Goal: Task Accomplishment & Management: Use online tool/utility

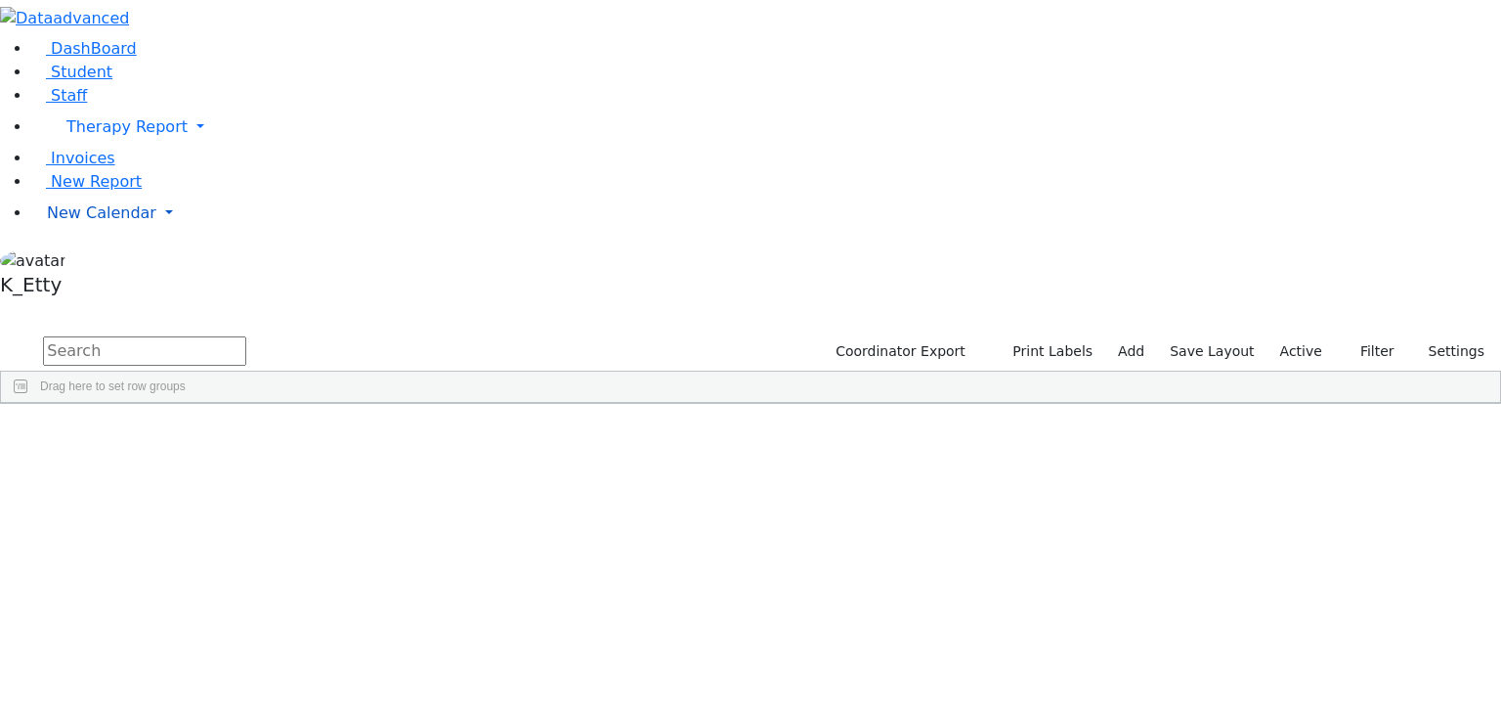
click at [144, 233] on link "New Calendar" at bounding box center [766, 213] width 1470 height 39
click at [106, 262] on span "Calendar" at bounding box center [77, 252] width 70 height 19
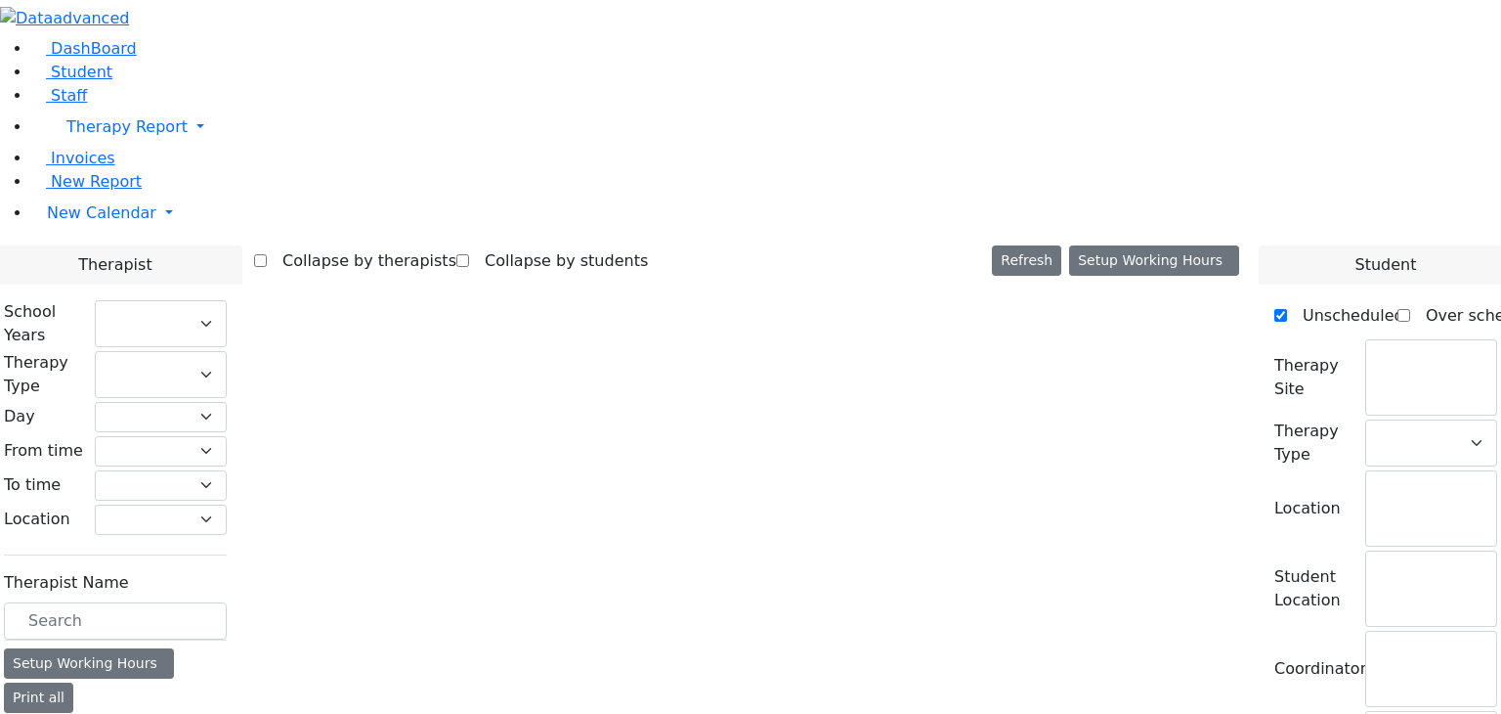
select select "212"
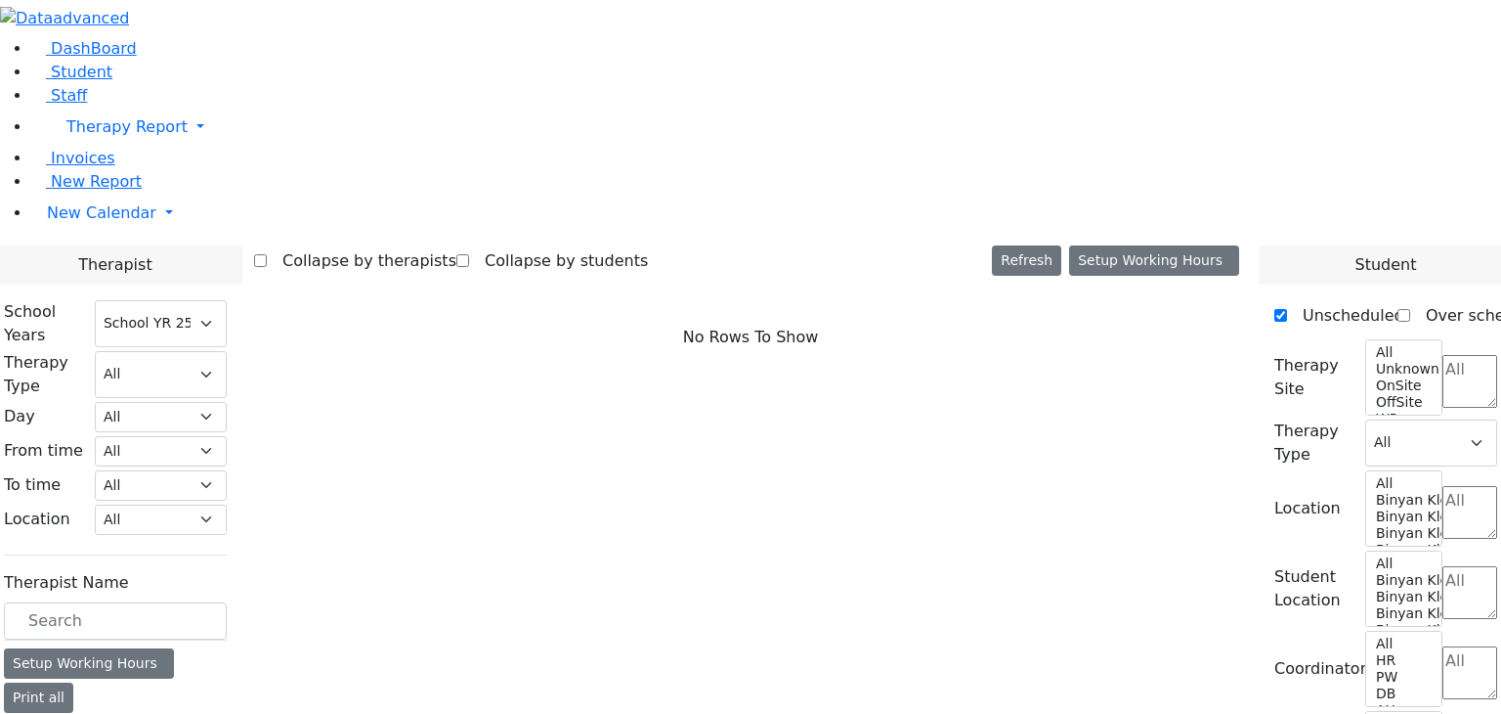
scroll to position [2639, 0]
checkbox input "true"
select select "3"
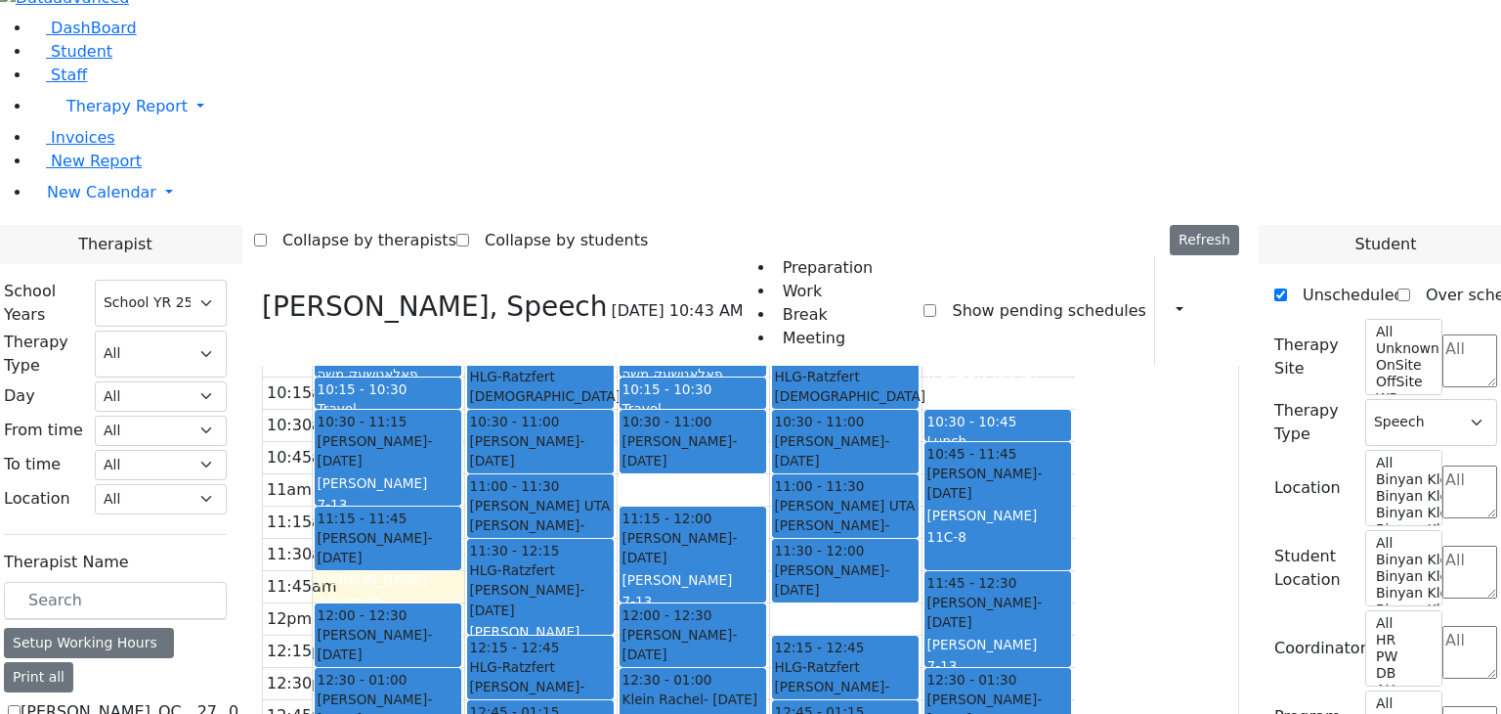
scroll to position [1955, 0]
checkbox input "true"
select select
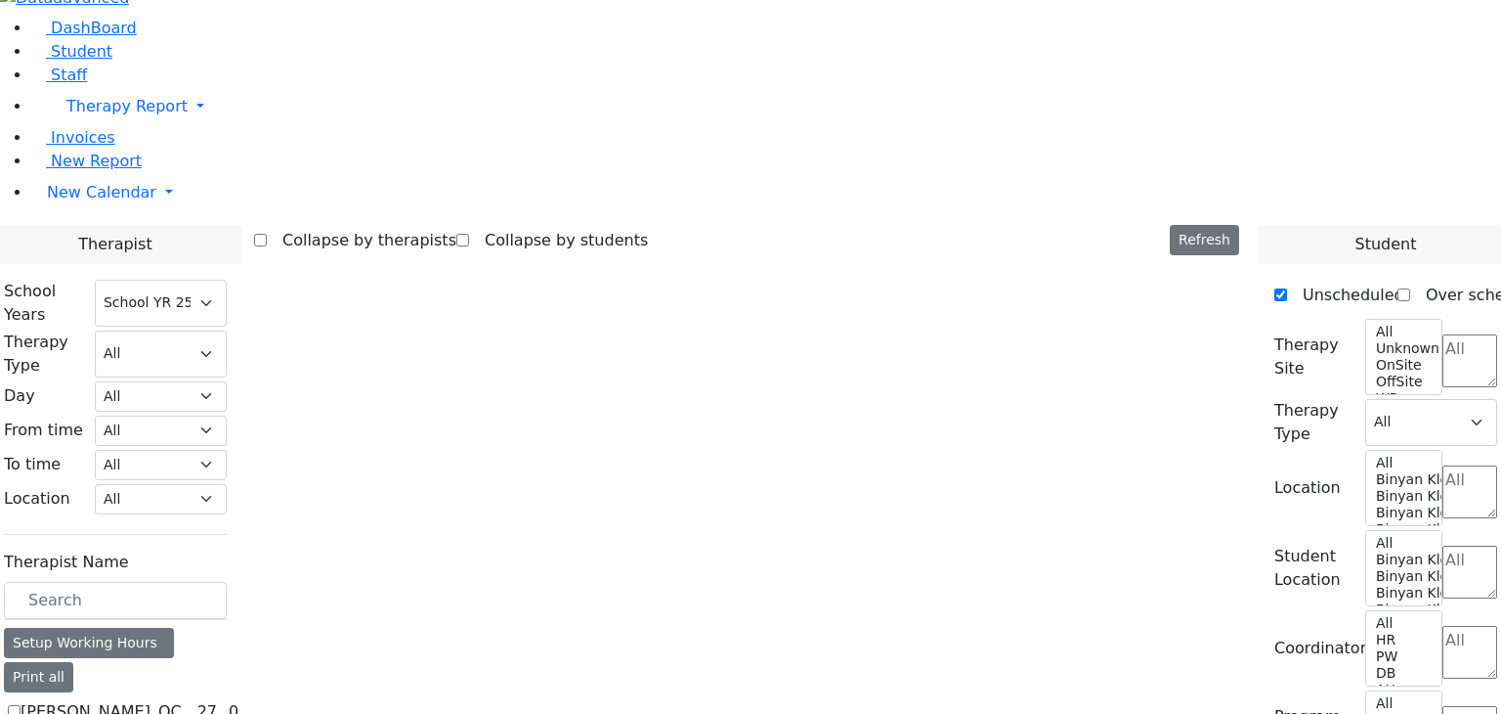
scroll to position [19, 0]
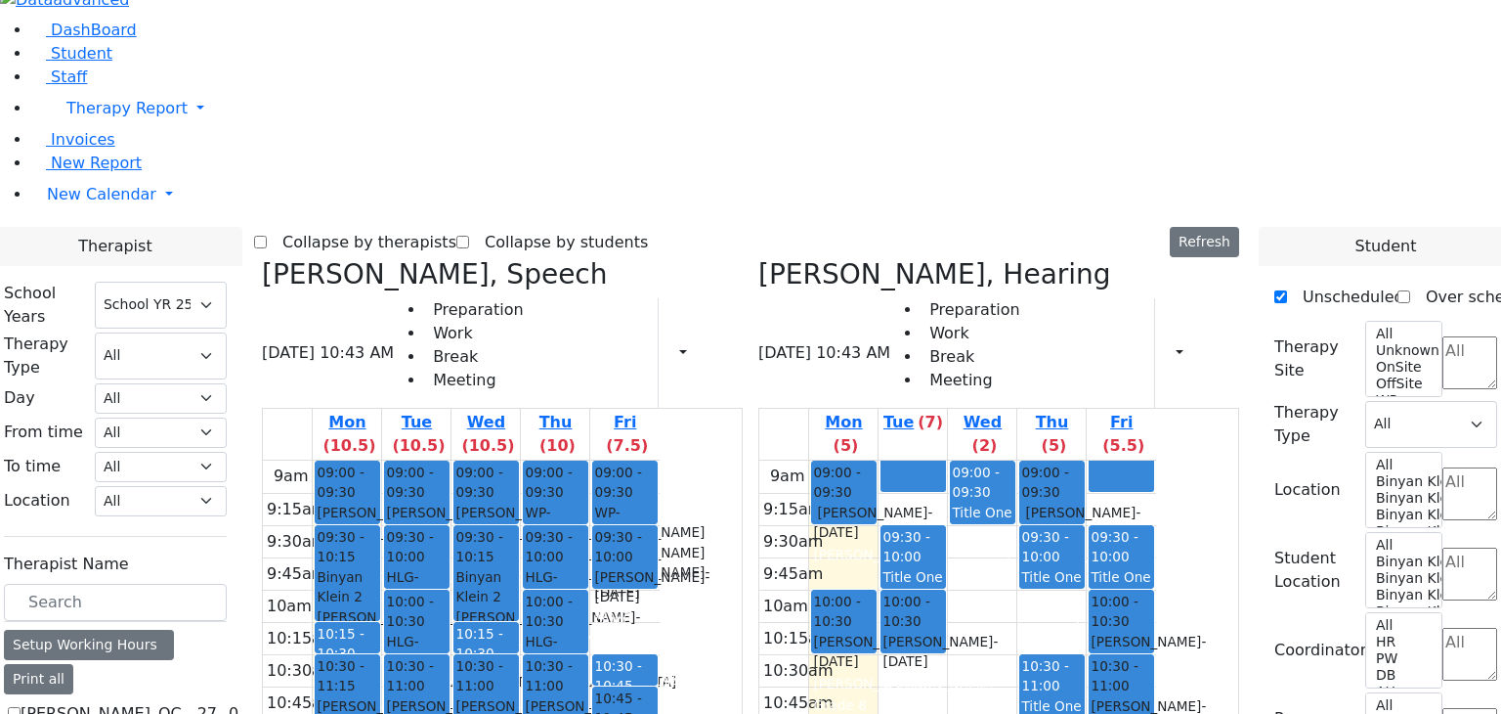
click at [614, 227] on label "Collapse by students" at bounding box center [558, 242] width 179 height 31
click at [469, 236] on input "Collapse by students" at bounding box center [462, 242] width 13 height 13
checkbox input "true"
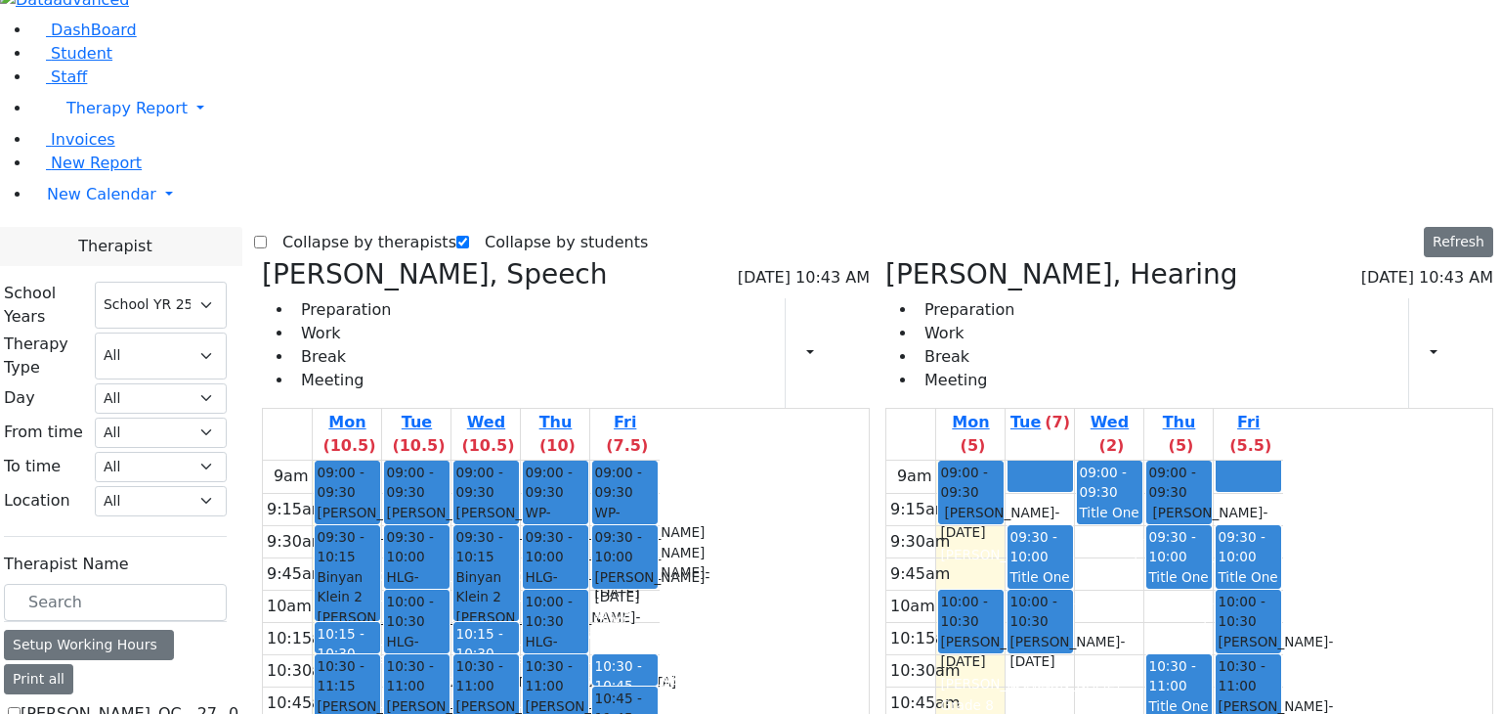
click at [262, 258] on icon at bounding box center [262, 274] width 0 height 32
checkbox input "false"
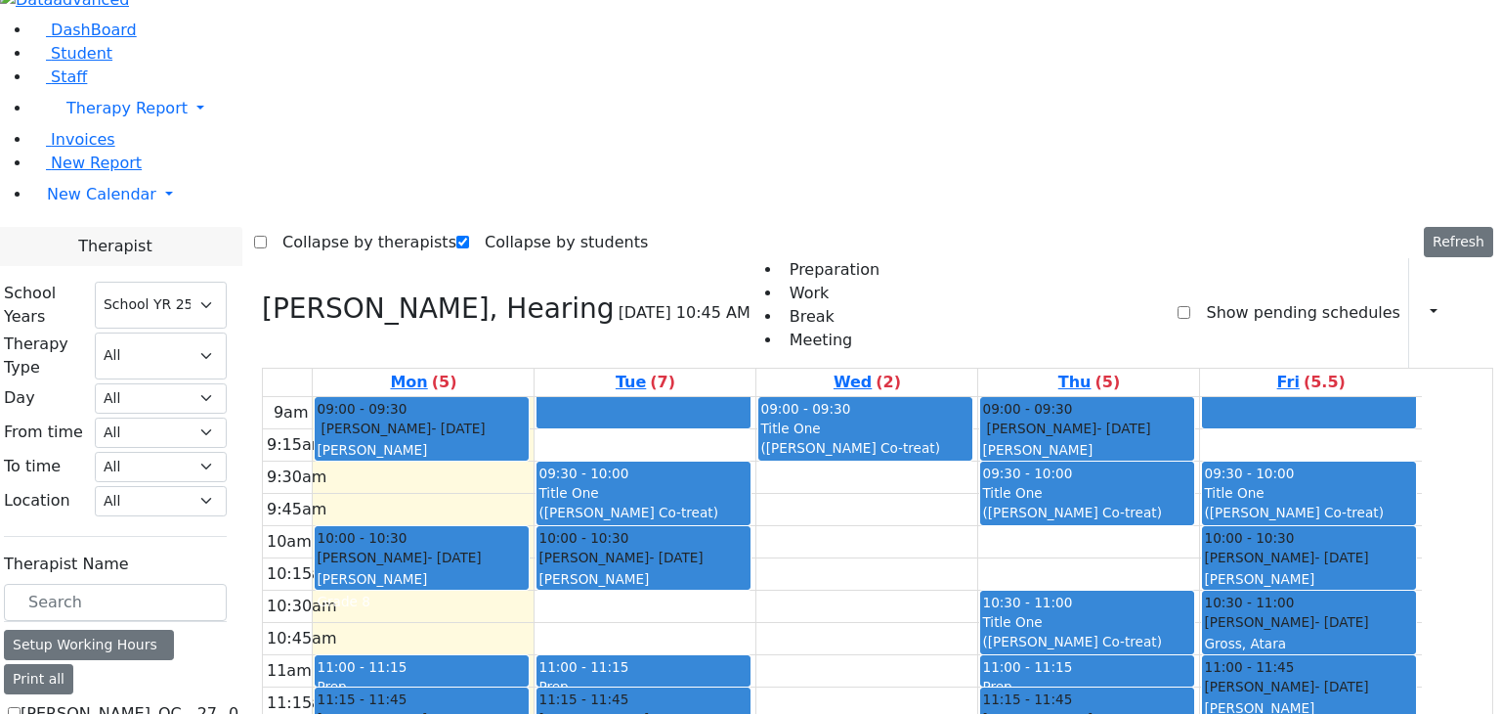
click at [327, 292] on h3 "Renzoni Rebecca, Hearing" at bounding box center [438, 308] width 353 height 33
click at [262, 292] on icon at bounding box center [262, 308] width 0 height 32
checkbox input "false"
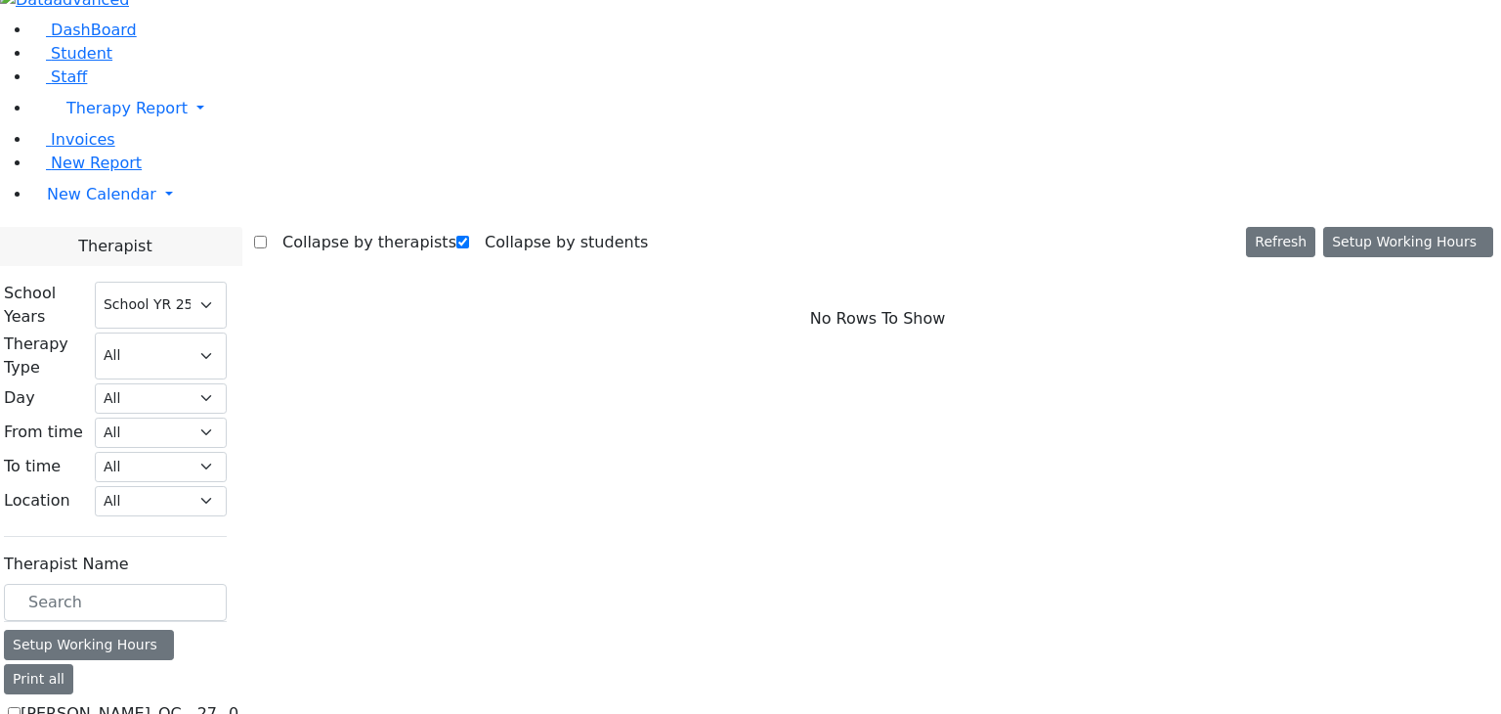
click at [317, 258] on div "No Rows To Show" at bounding box center [877, 319] width 1247 height 122
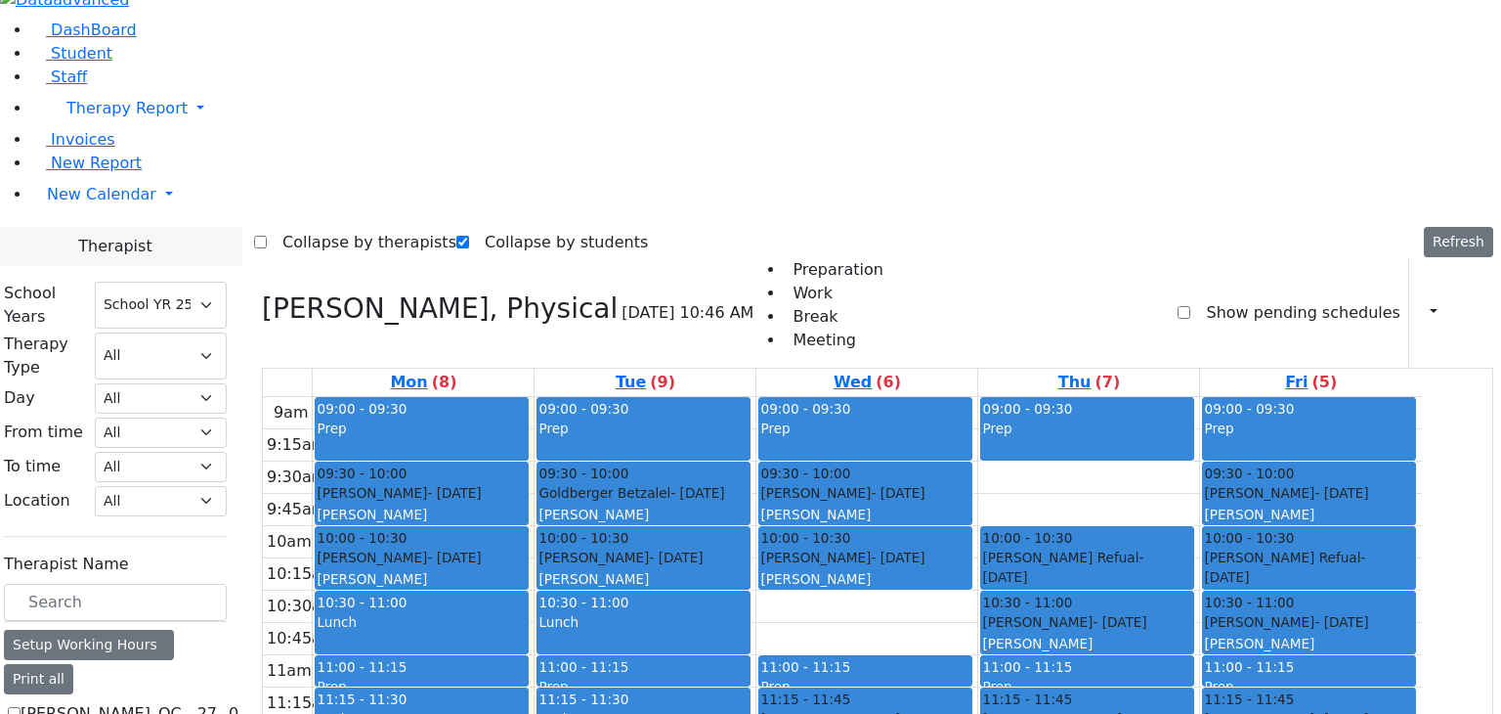
click at [262, 292] on icon at bounding box center [262, 308] width 0 height 32
checkbox input "false"
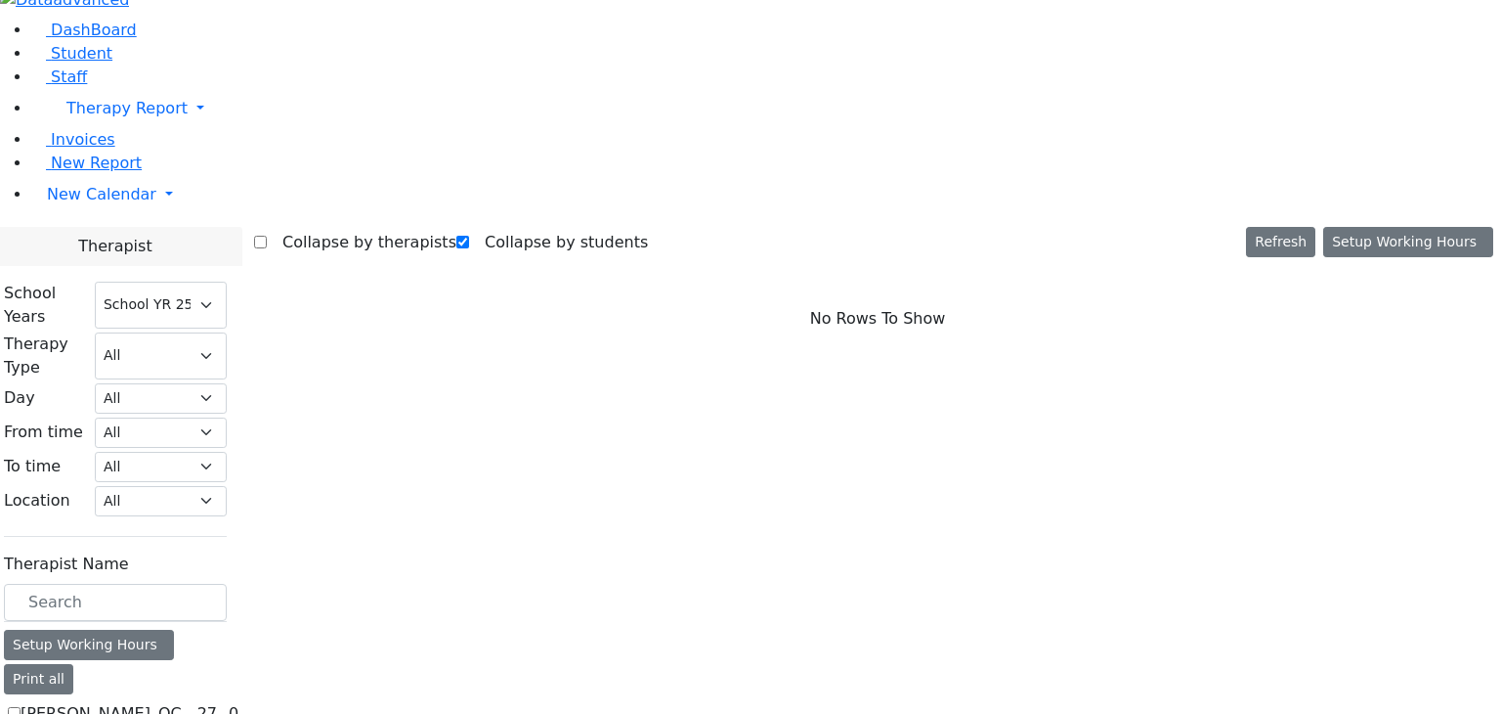
scroll to position [2403, 0]
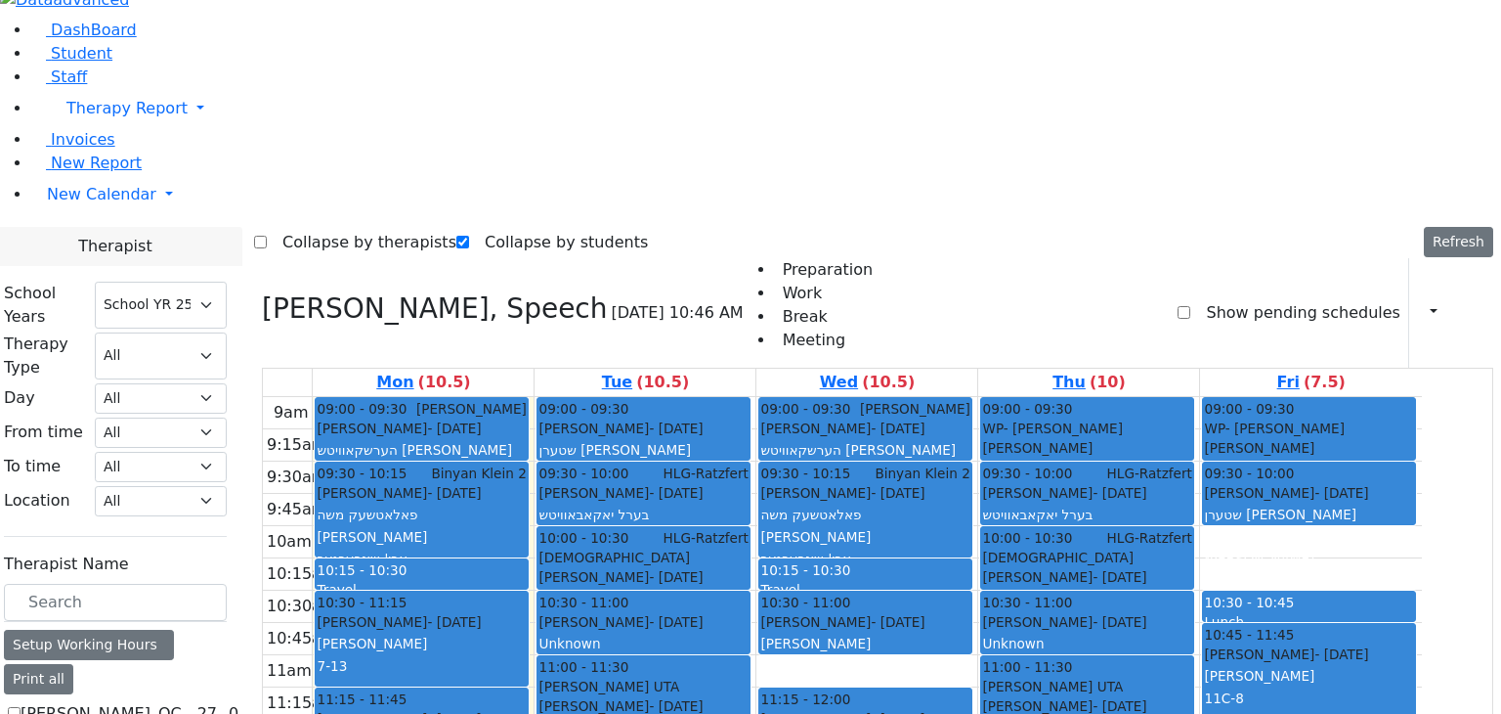
scroll to position [0, 0]
drag, startPoint x: 751, startPoint y: 556, endPoint x: 775, endPoint y: 474, distance: 85.7
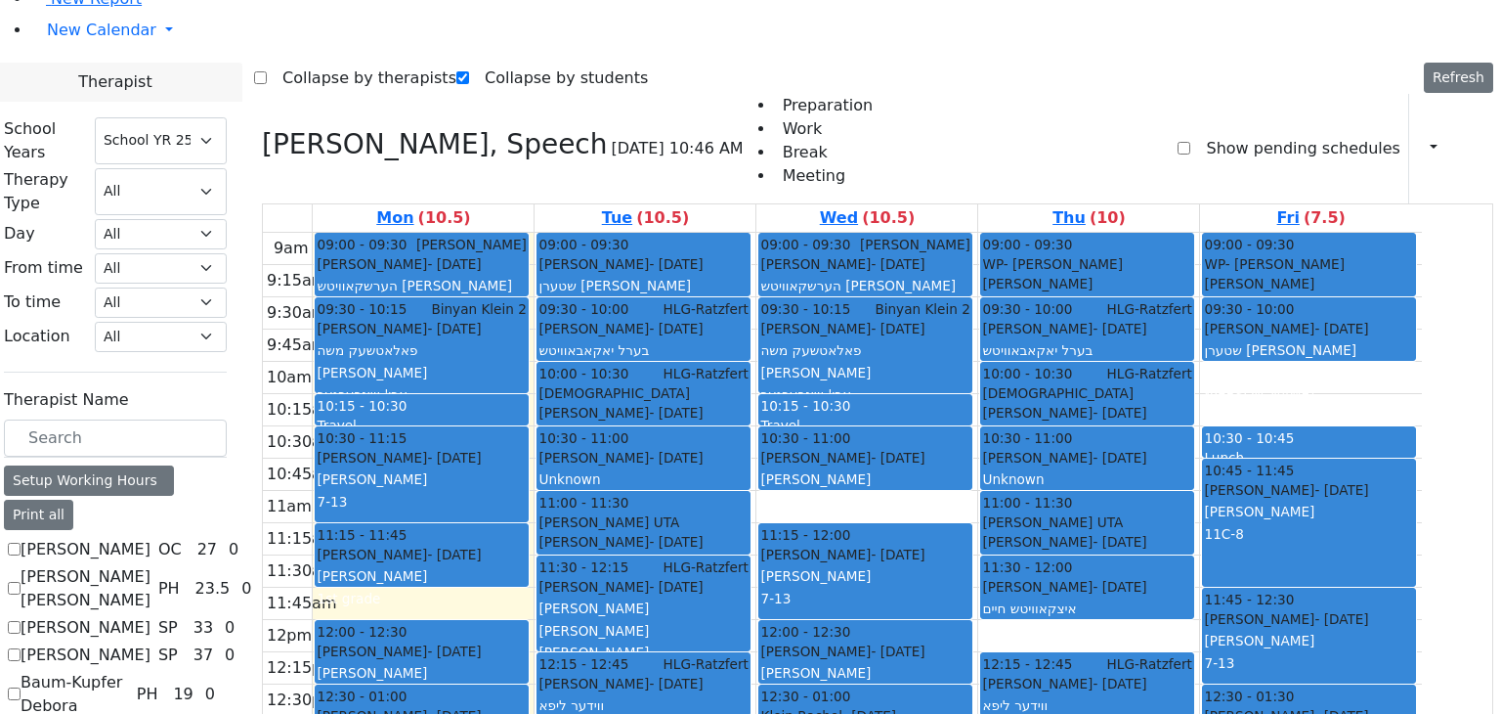
click at [755, 595] on div "9am 9:15am 9:30am 9:45am 10am 10:15am 10:30am 10:45am 11am 11:15am 11:30am 11:4…" at bounding box center [842, 620] width 1159 height 774
click at [833, 607] on div "9am 9:15am 9:30am 9:45am 10am 10:15am 10:30am 10:45am 11am 11:15am 11:30am 11:4…" at bounding box center [842, 620] width 1159 height 774
click at [835, 634] on div "9am 9:15am 9:30am 9:45am 10am 10:15am 10:30am 10:45am 11am 11:15am 11:30am 11:4…" at bounding box center [842, 620] width 1159 height 774
click at [764, 597] on div "9am 9:15am 9:30am 9:45am 10am 10:15am 10:30am 10:45am 11am 11:15am 11:30am 11:4…" at bounding box center [842, 620] width 1159 height 774
click at [756, 576] on div "9am 9:15am 9:30am 9:45am 10am 10:15am 10:30am 10:45am 11am 11:15am 11:30am 11:4…" at bounding box center [842, 620] width 1159 height 774
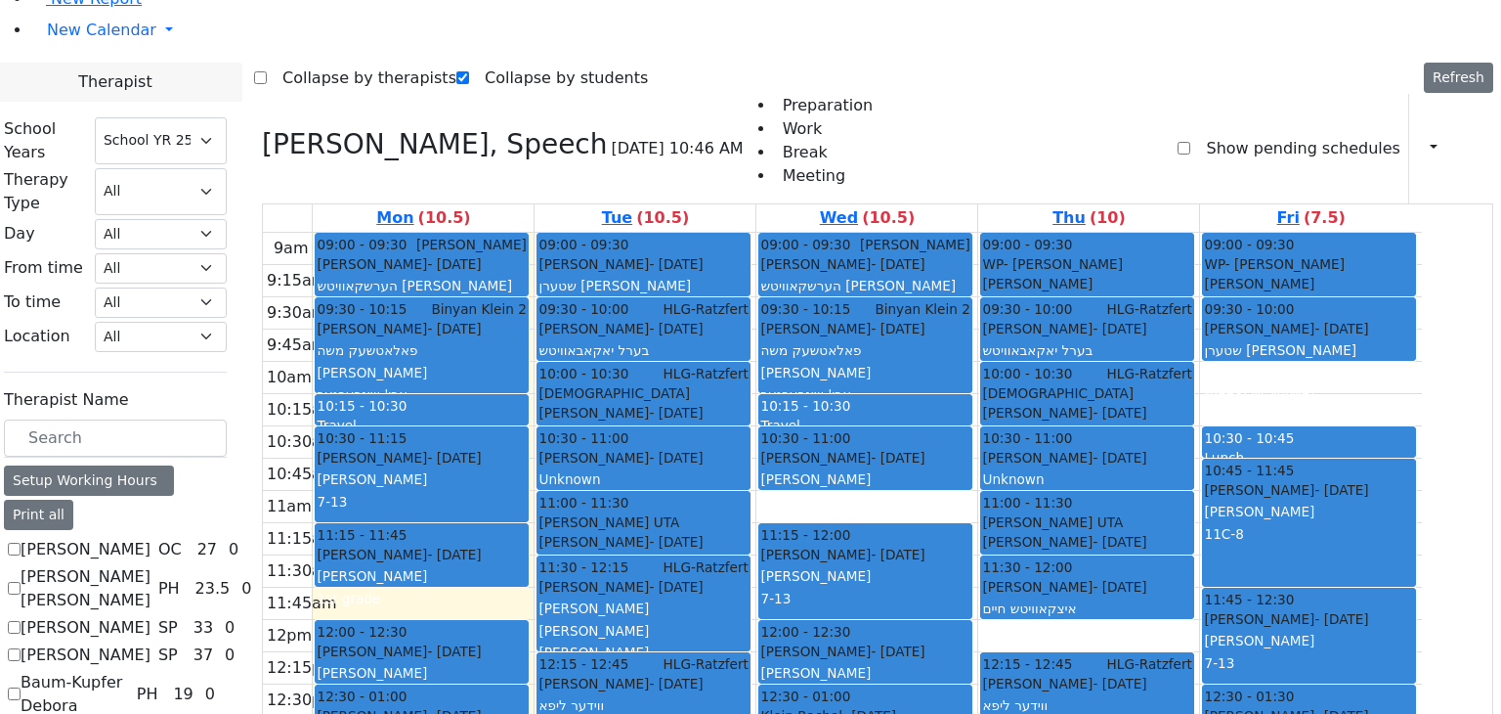
click at [815, 603] on div "9am 9:15am 9:30am 9:45am 10am 10:15am 10:30am 10:45am 11am 11:15am 11:30am 11:4…" at bounding box center [842, 620] width 1159 height 774
click at [826, 630] on div "9am 9:15am 9:30am 9:45am 10am 10:15am 10:30am 10:45am 11am 11:15am 11:30am 11:4…" at bounding box center [842, 620] width 1159 height 774
click at [799, 603] on div "9am 9:15am 9:30am 9:45am 10am 10:15am 10:30am 10:45am 11am 11:15am 11:30am 11:4…" at bounding box center [842, 620] width 1159 height 774
click at [791, 576] on div "9am 9:15am 9:30am 9:45am 10am 10:15am 10:30am 10:45am 11am 11:15am 11:30am 11:4…" at bounding box center [842, 620] width 1159 height 774
click at [830, 606] on div "9am 9:15am 9:30am 9:45am 10am 10:15am 10:30am 10:45am 11am 11:15am 11:30am 11:4…" at bounding box center [842, 620] width 1159 height 774
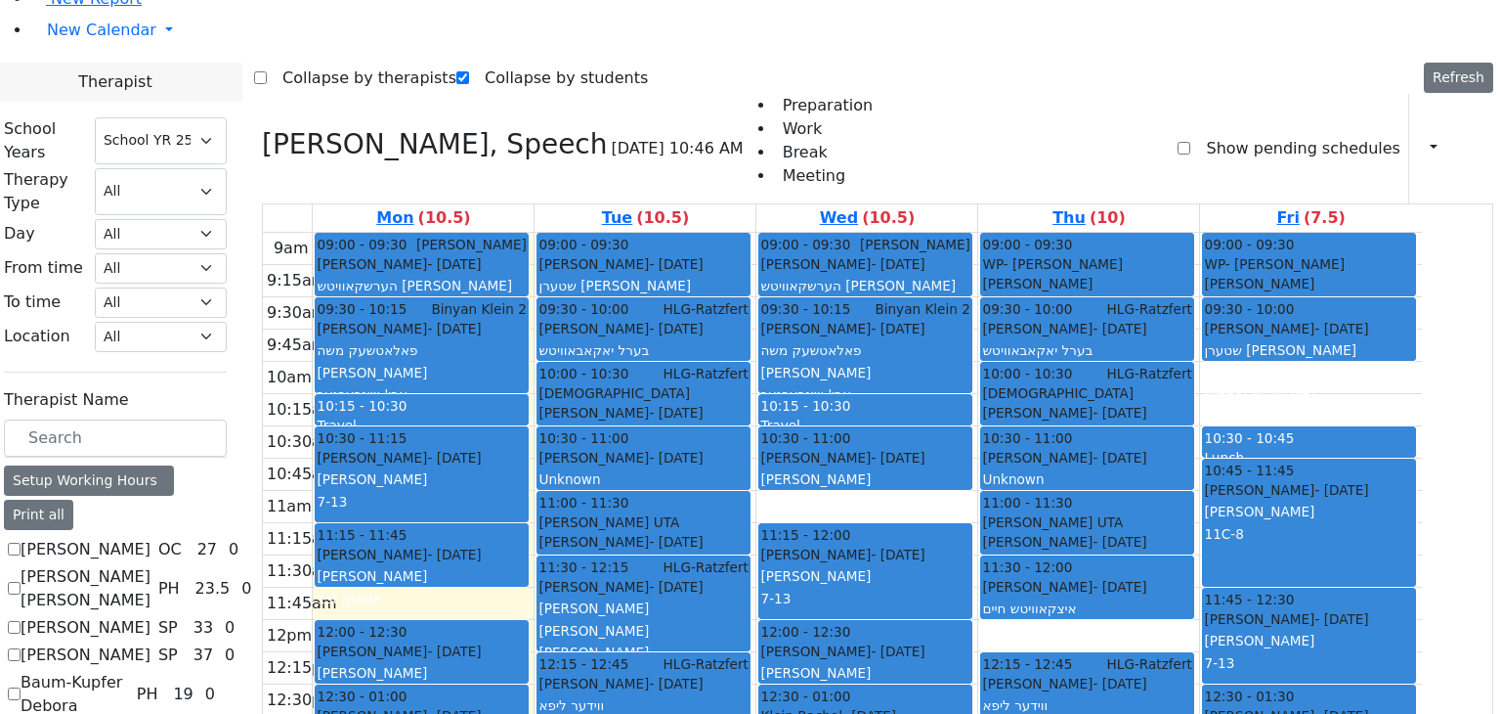
click at [836, 638] on div "9am 9:15am 9:30am 9:45am 10am 10:15am 10:30am 10:45am 11am 11:15am 11:30am 11:4…" at bounding box center [842, 620] width 1159 height 774
click at [1036, 596] on div "9am 9:15am 9:30am 9:45am 10am 10:15am 10:30am 10:45am 11am 11:15am 11:30am 11:4…" at bounding box center [842, 620] width 1159 height 774
click at [1052, 572] on div "9am 9:15am 9:30am 9:45am 10am 10:15am 10:30am 10:45am 11am 11:15am 11:30am 11:4…" at bounding box center [842, 620] width 1159 height 774
click at [1013, 600] on div "9am 9:15am 9:30am 9:45am 10am 10:15am 10:30am 10:45am 11am 11:15am 11:30am 11:4…" at bounding box center [842, 620] width 1159 height 774
click at [991, 625] on div "9am 9:15am 9:30am 9:45am 10am 10:15am 10:30am 10:45am 11am 11:15am 11:30am 11:4…" at bounding box center [842, 620] width 1159 height 774
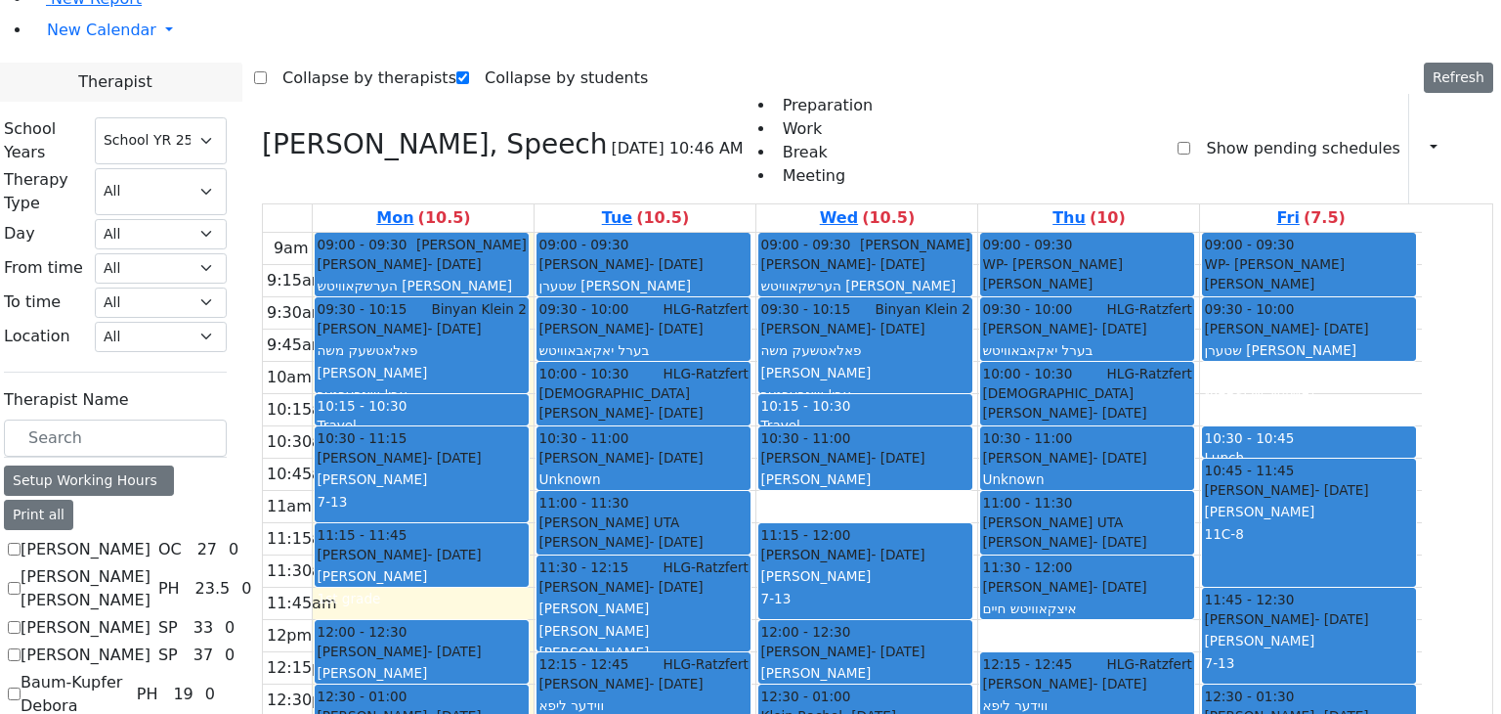
click at [768, 595] on div "9am 9:15am 9:30am 9:45am 10am 10:15am 10:30am 10:45am 11am 11:15am 11:30am 11:4…" at bounding box center [842, 620] width 1159 height 774
click at [770, 572] on div "9am 9:15am 9:30am 9:45am 10am 10:15am 10:30am 10:45am 11am 11:15am 11:30am 11:4…" at bounding box center [842, 620] width 1159 height 774
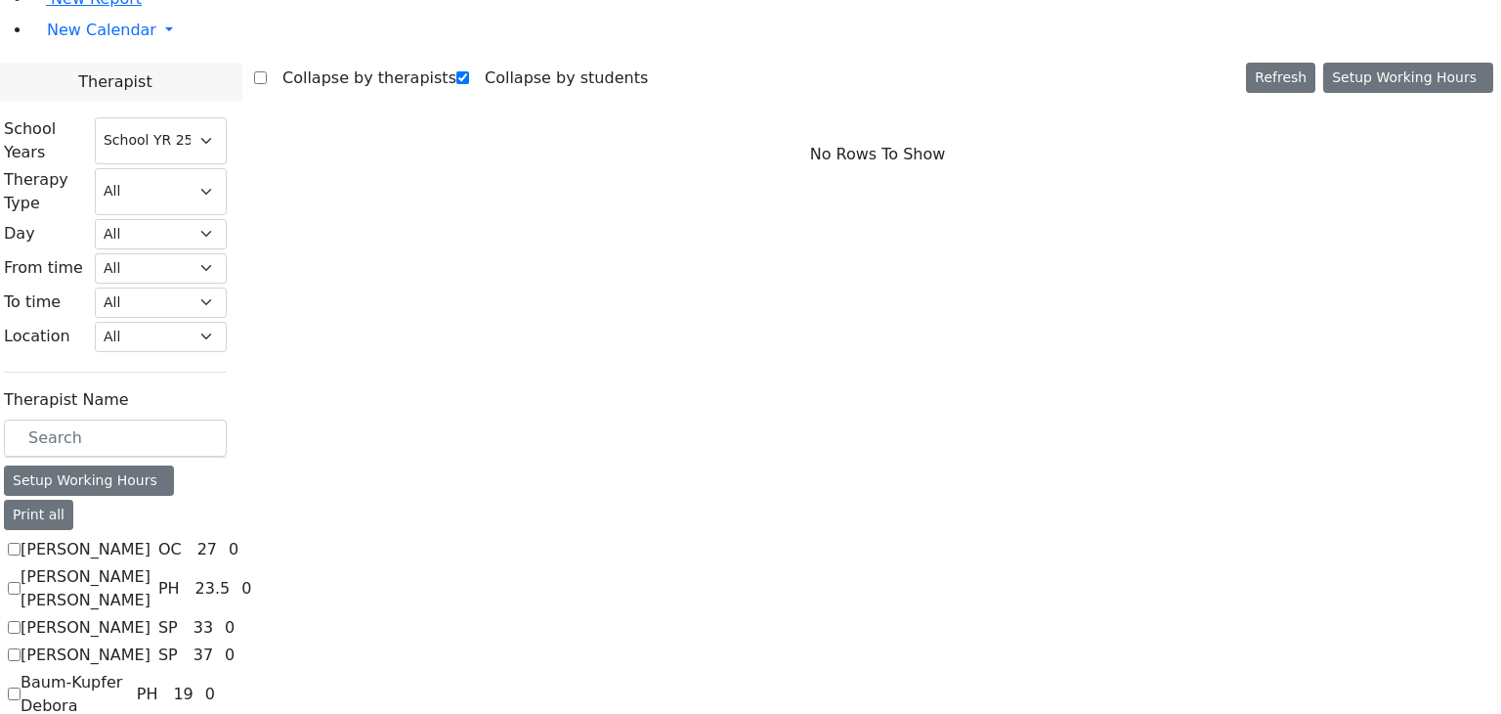
scroll to position [19, 0]
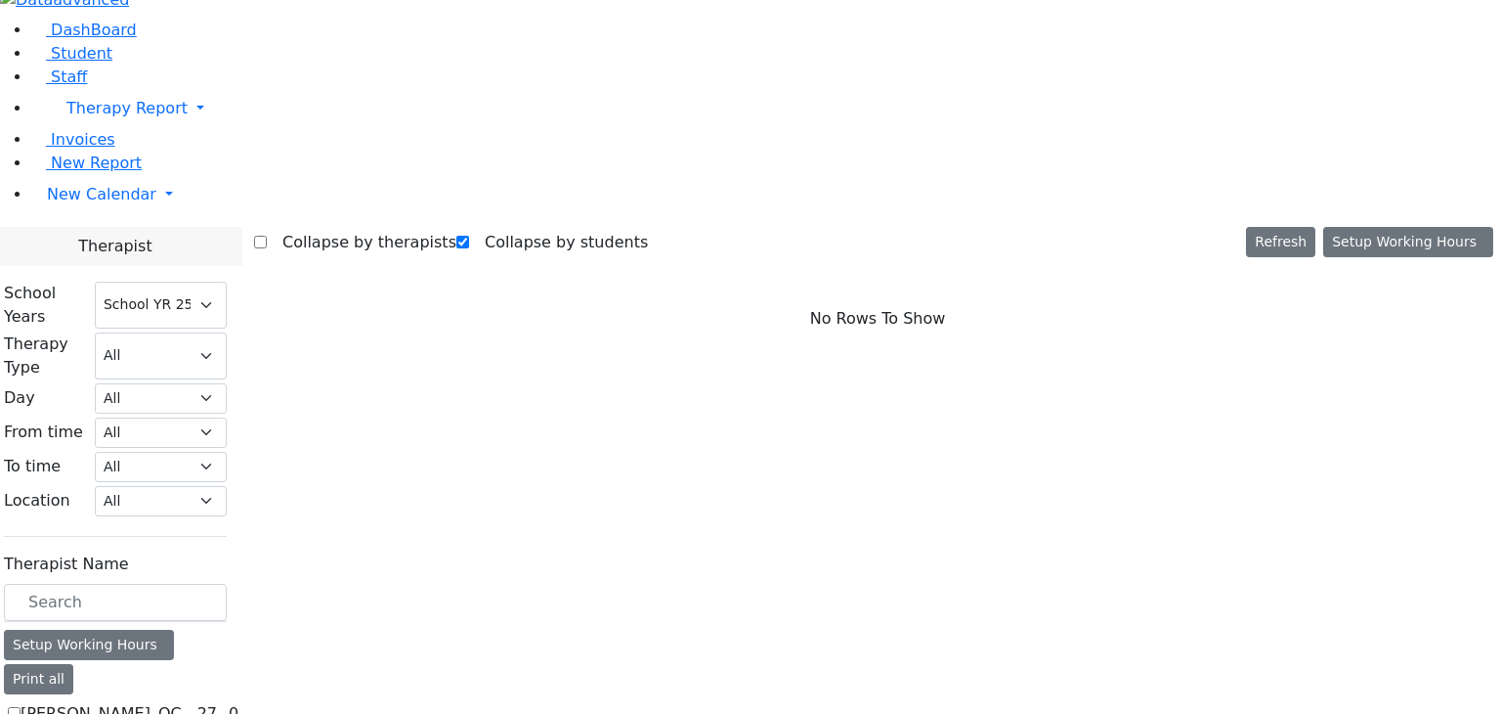
checkbox input "true"
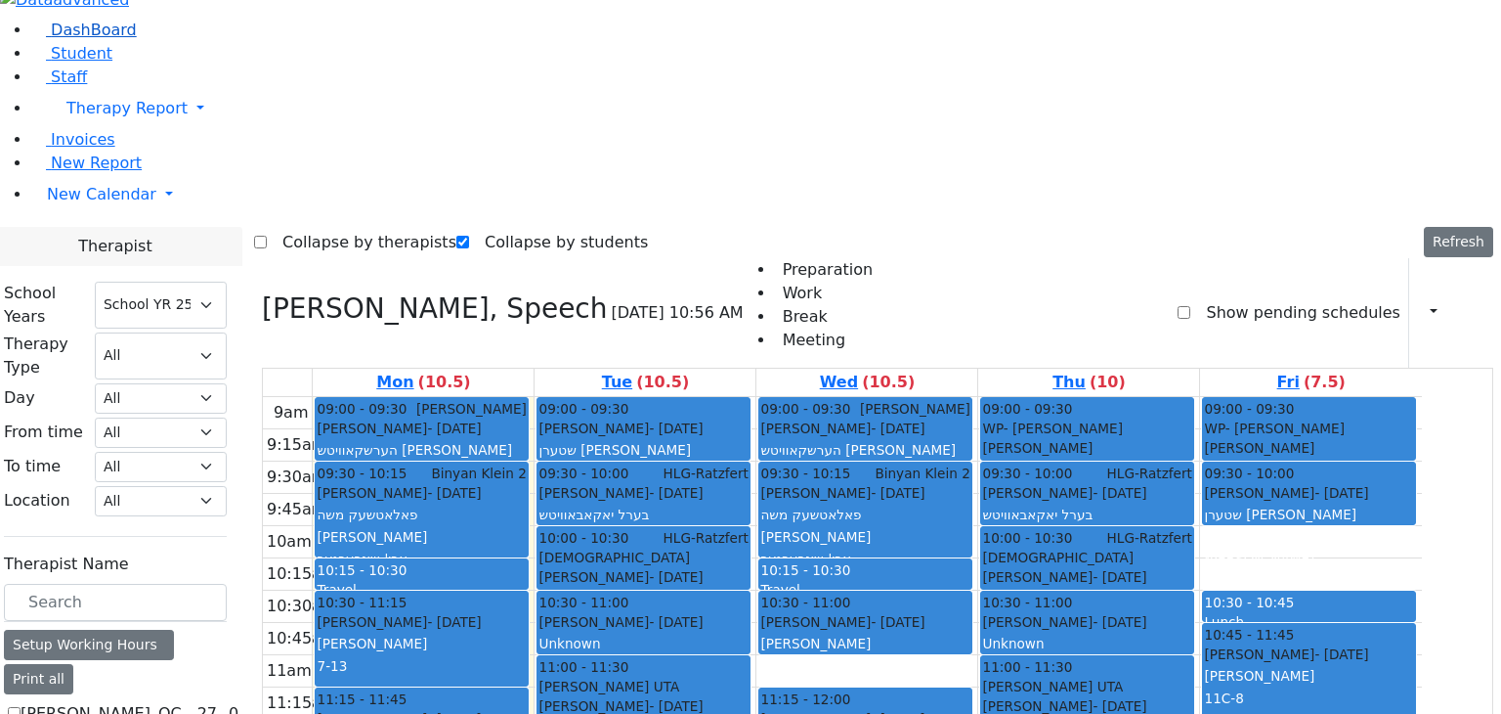
click at [31, 23] on use at bounding box center [31, 23] width 0 height 0
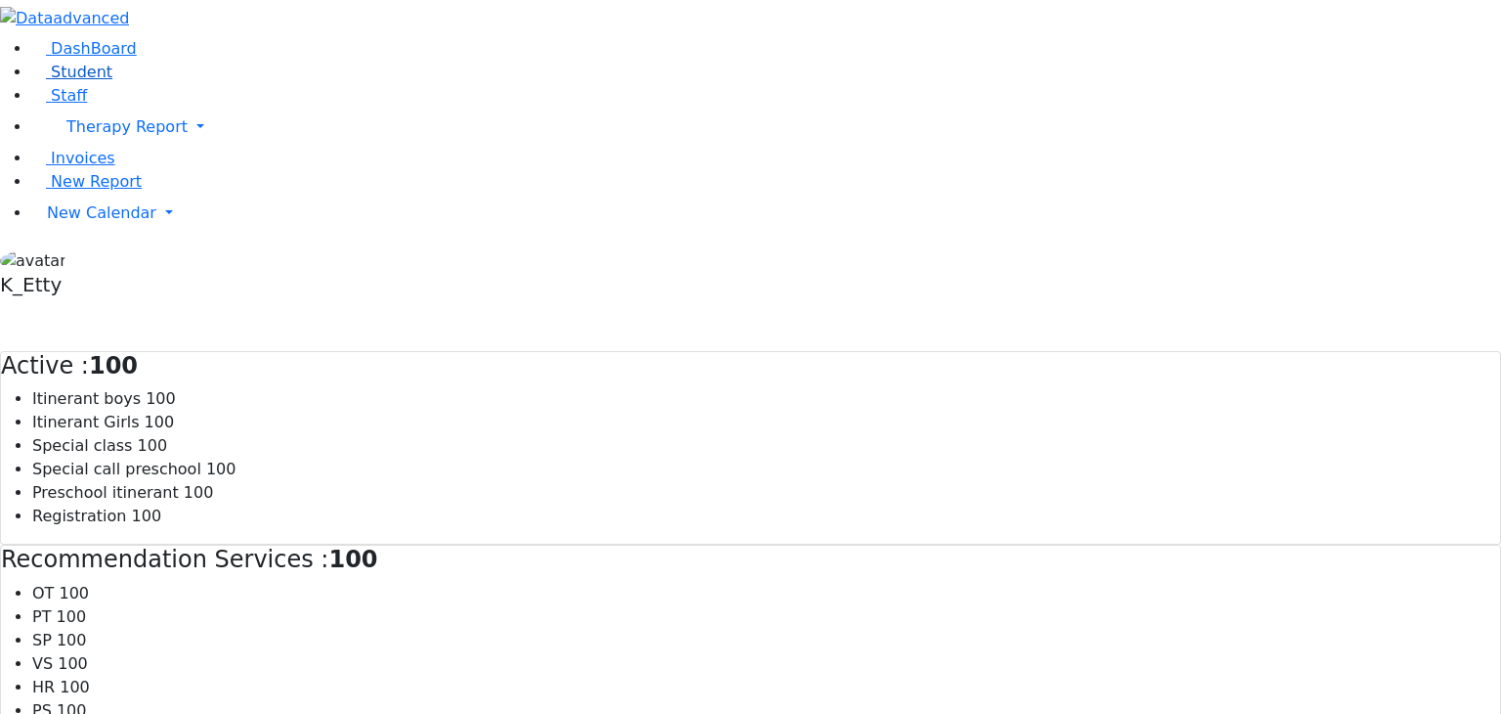
click at [31, 80] on icon at bounding box center [38, 72] width 15 height 15
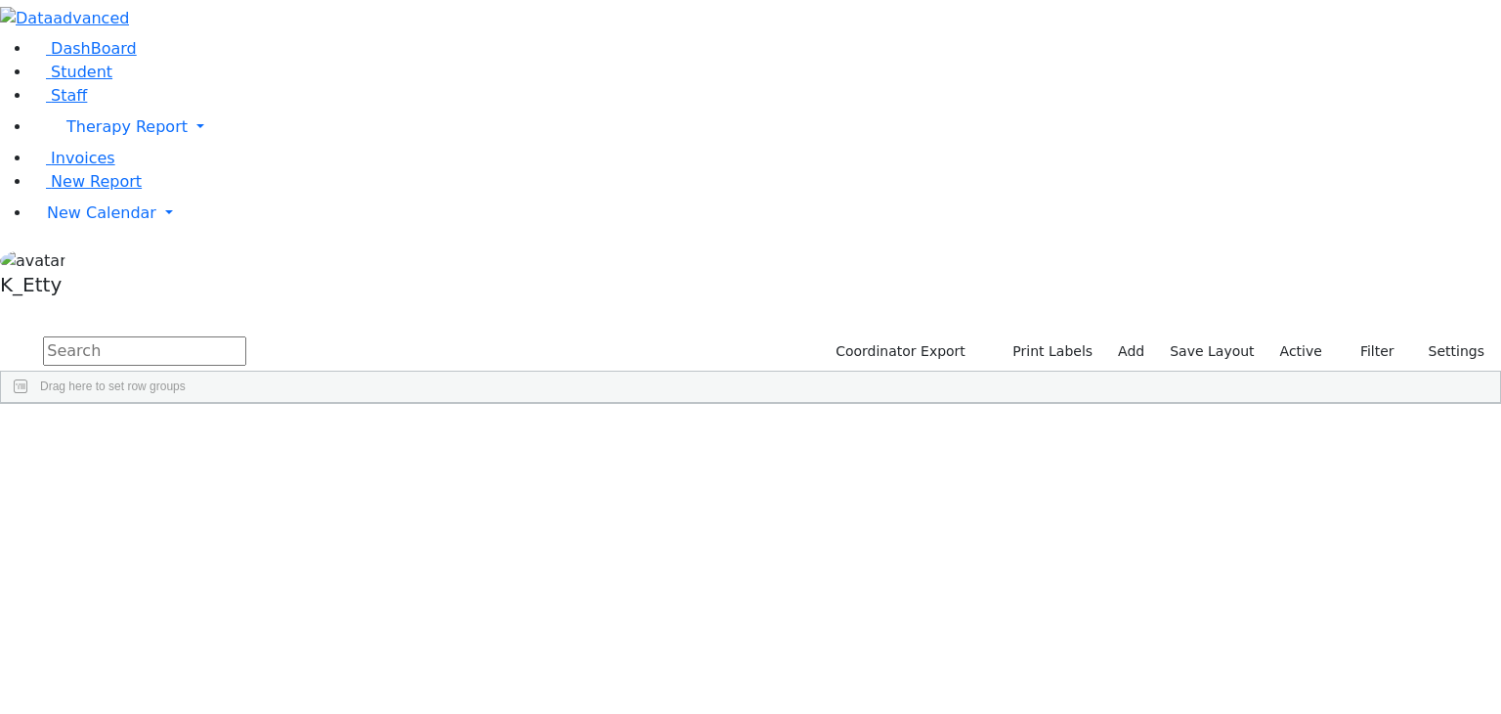
click at [246, 336] on input "text" at bounding box center [144, 350] width 203 height 29
type input "jer low"
click at [187, 435] on div "[PERSON_NAME]" at bounding box center [139, 448] width 95 height 27
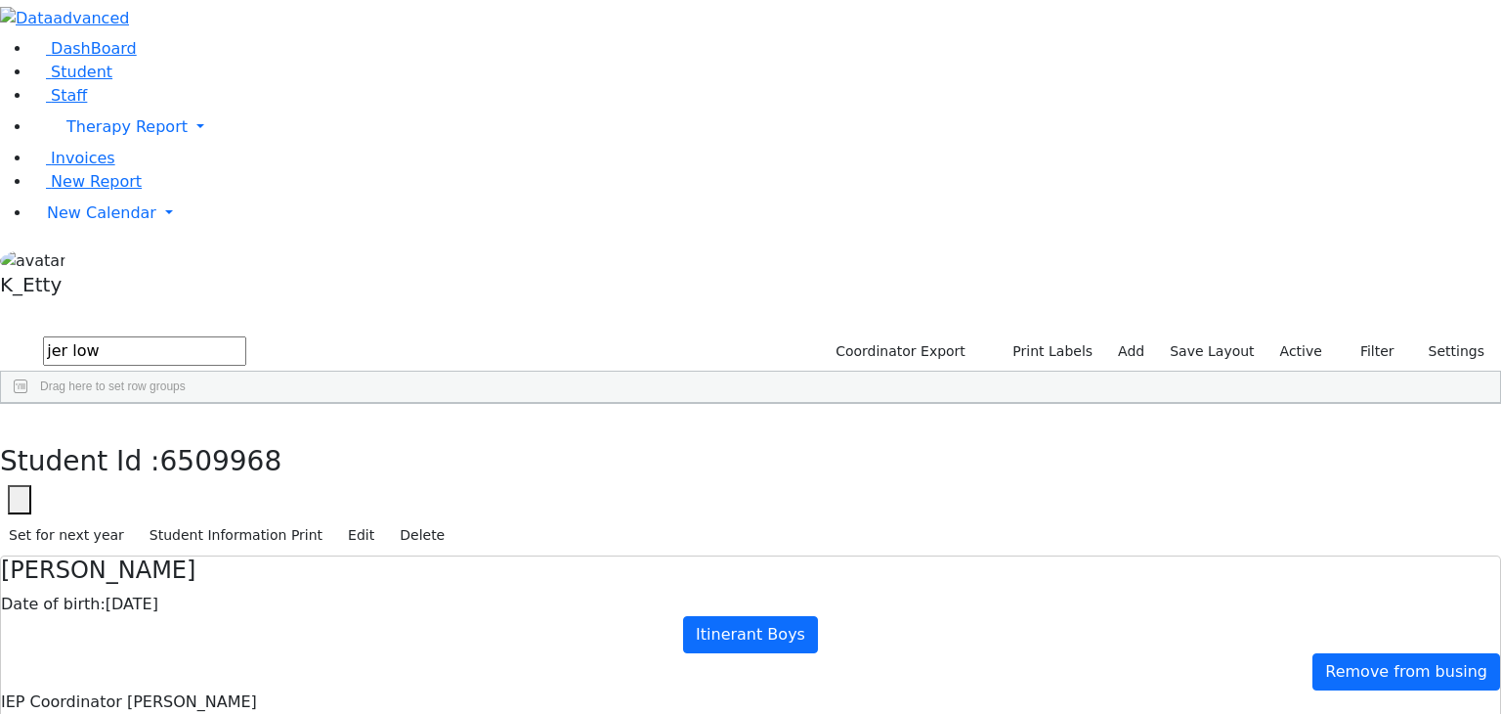
scroll to position [222, 0]
click at [121, 222] on span "New Calendar" at bounding box center [101, 212] width 109 height 19
click at [106, 265] on link "Calendar" at bounding box center [77, 252] width 70 height 23
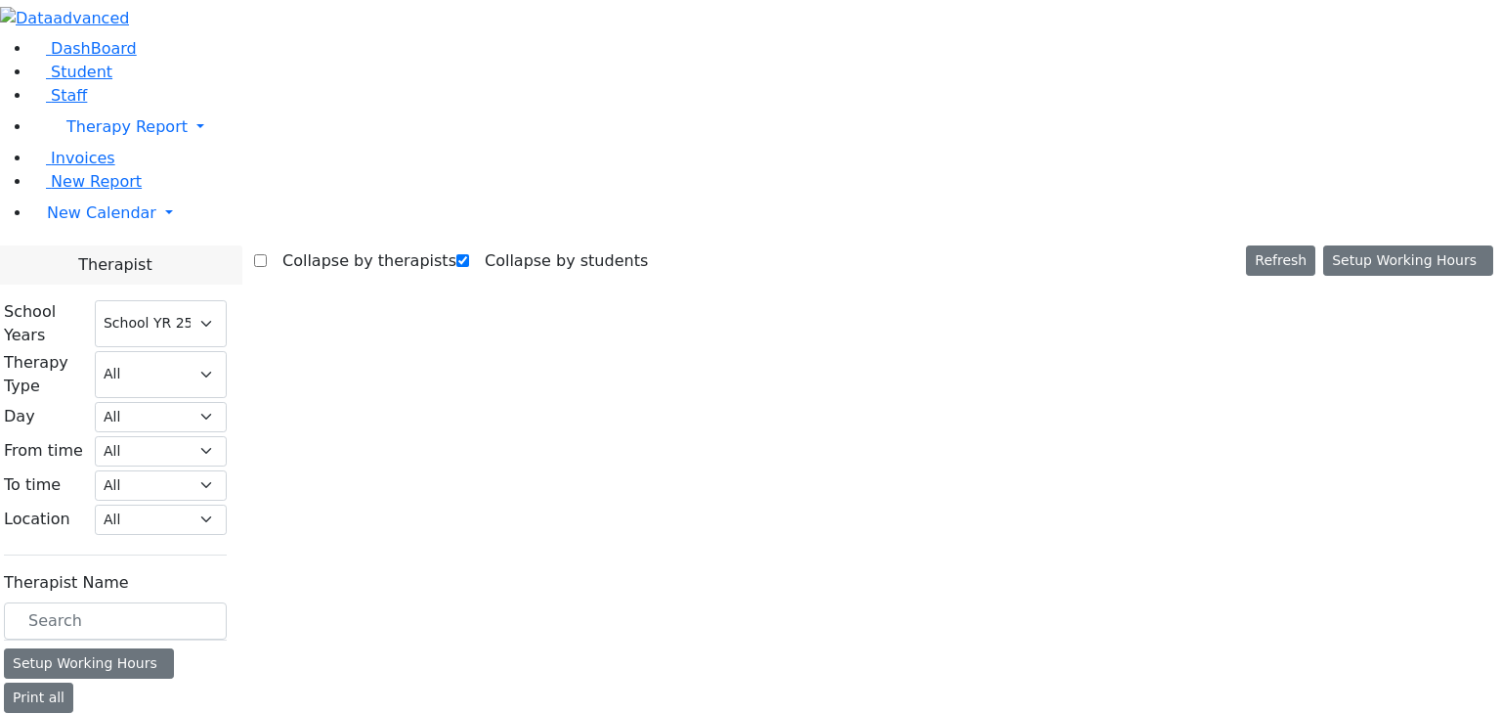
select select "212"
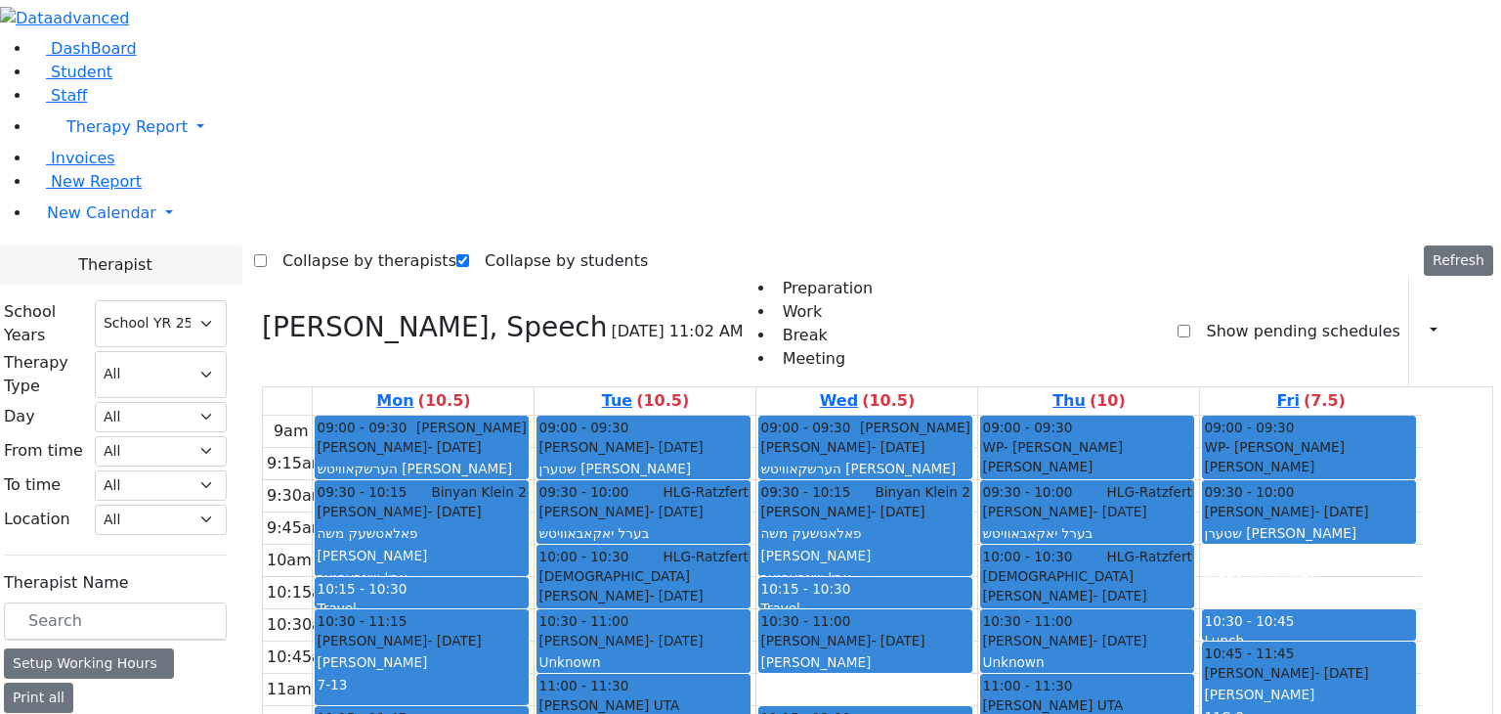
drag, startPoint x: 1298, startPoint y: 304, endPoint x: 1307, endPoint y: 275, distance: 30.6
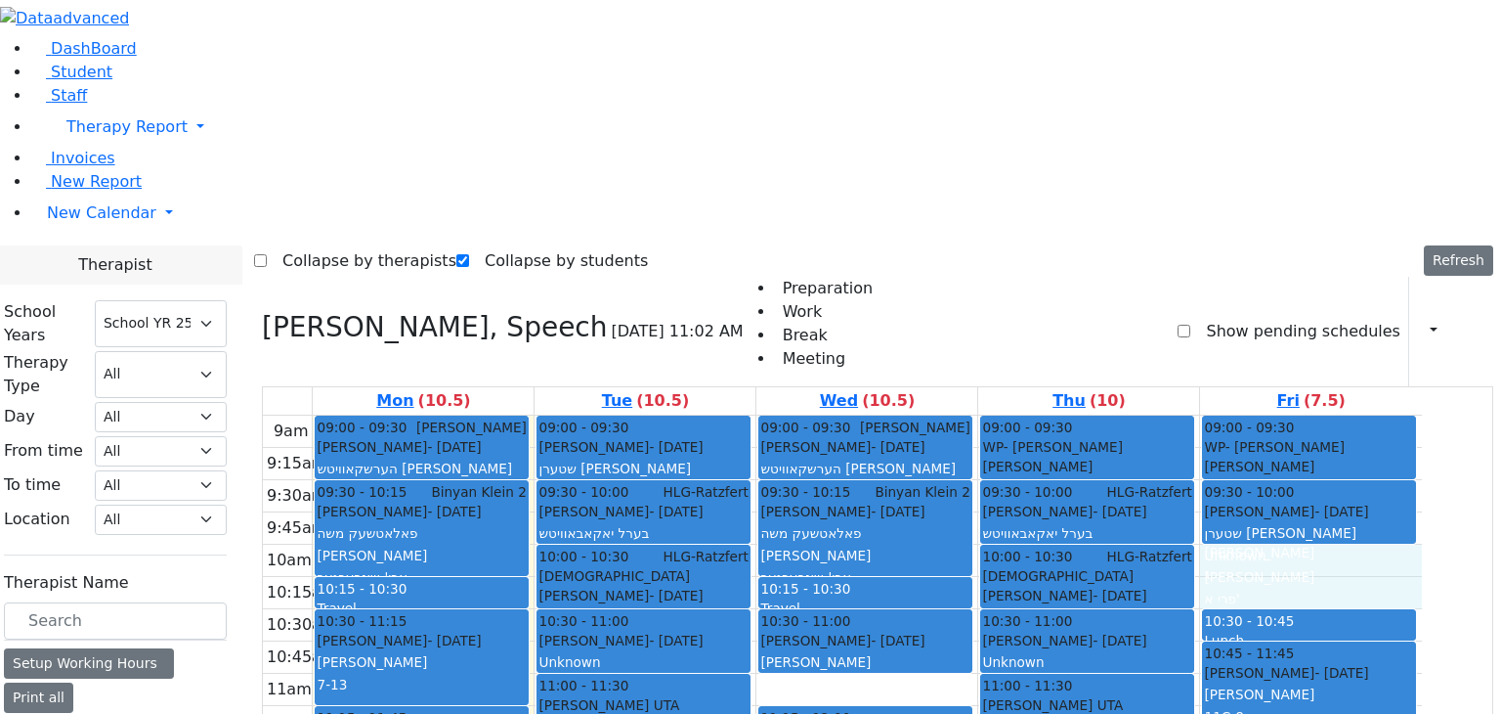
drag, startPoint x: 1341, startPoint y: 272, endPoint x: 1339, endPoint y: 306, distance: 34.3
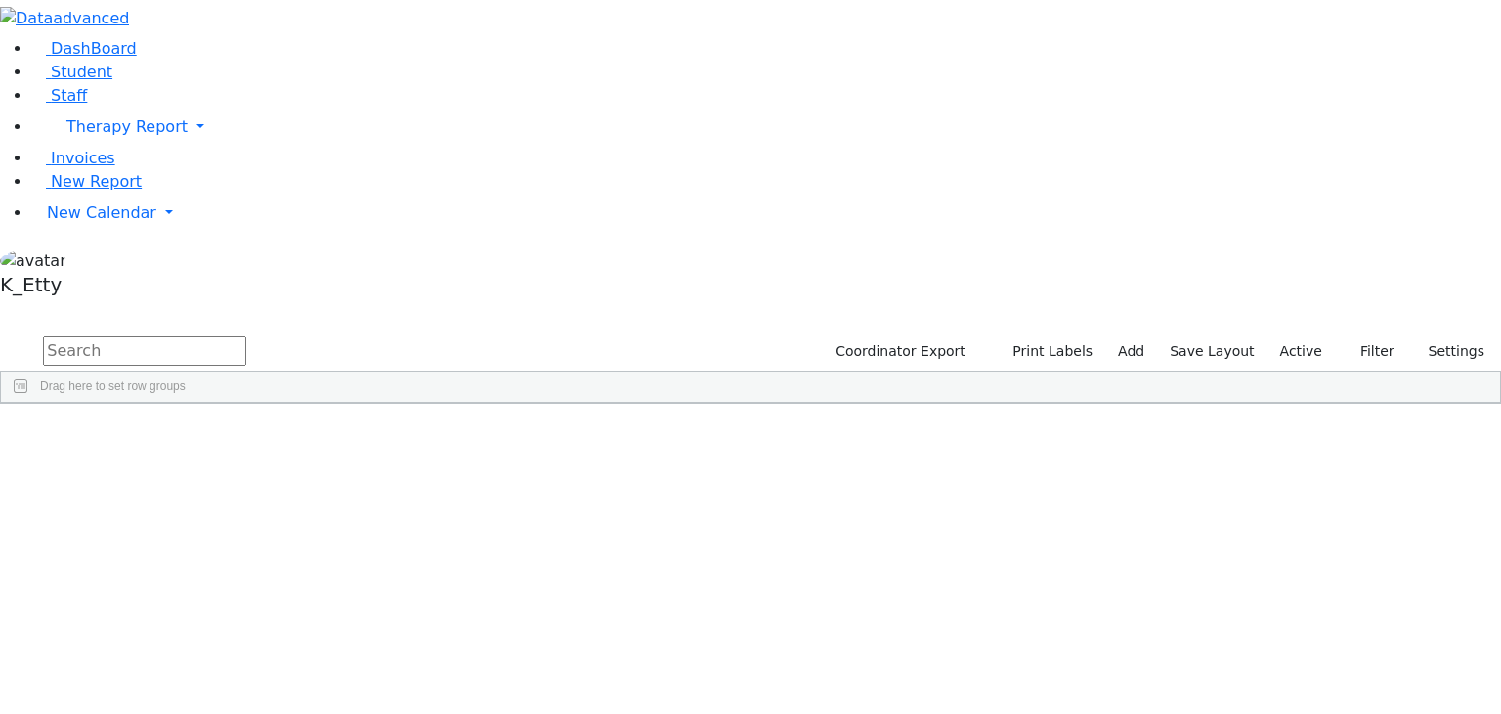
click at [246, 336] on input "text" at bounding box center [144, 350] width 203 height 29
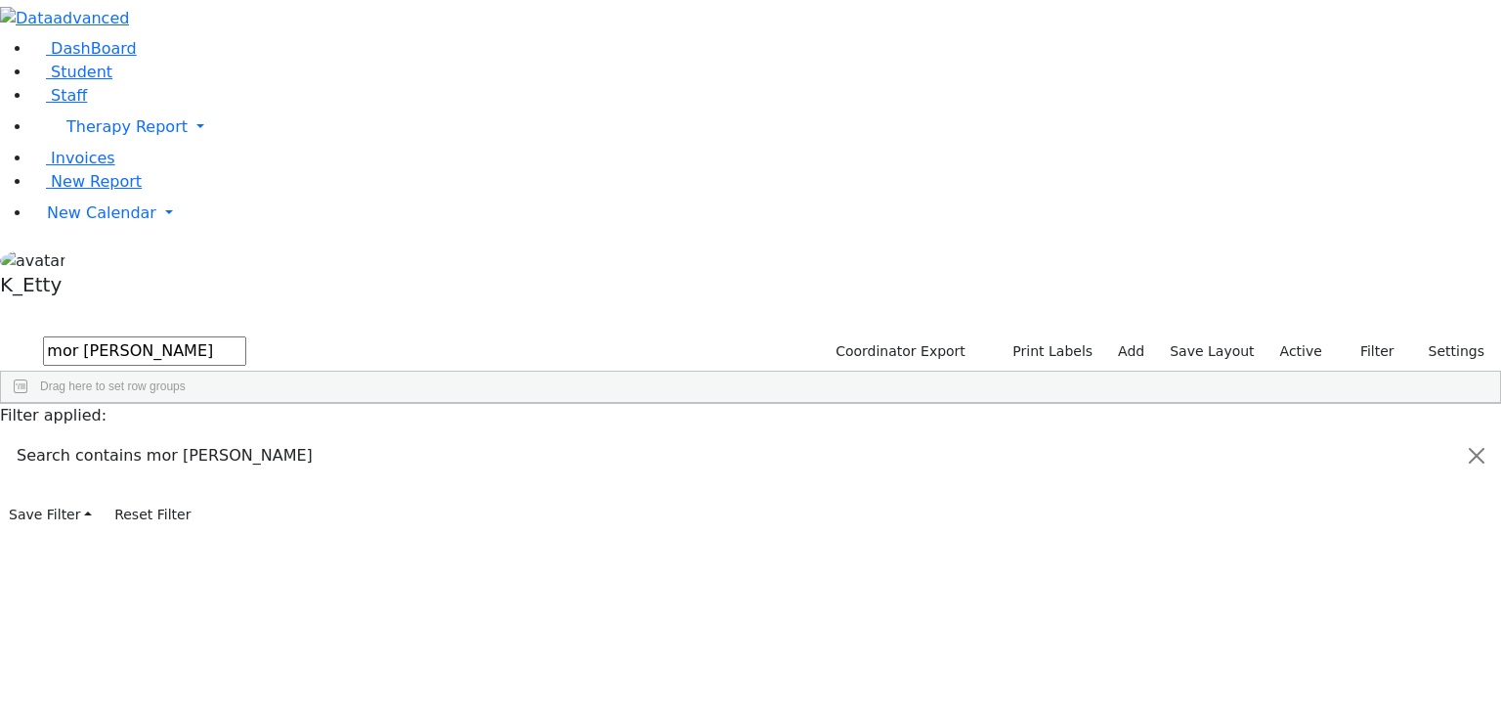
click at [187, 435] on div "Aker" at bounding box center [139, 448] width 95 height 27
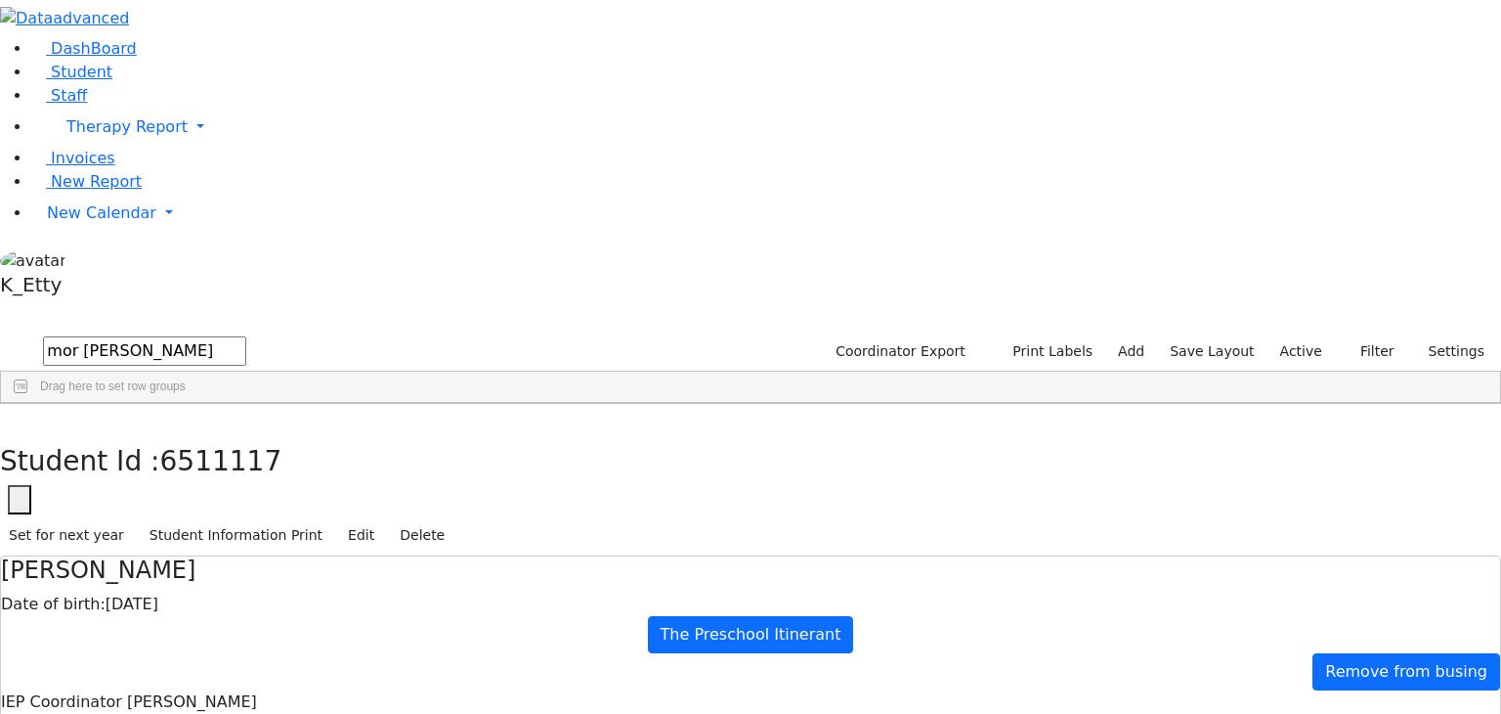
click at [28, 404] on button "button" at bounding box center [14, 424] width 28 height 41
drag, startPoint x: 338, startPoint y: 81, endPoint x: 228, endPoint y: 79, distance: 110.5
click at [228, 79] on div "DashBoard Student Staff Therapy Report Student Old Calendar Report K_Etty" at bounding box center [750, 595] width 1501 height 1191
click at [193, 462] on div "Fried" at bounding box center [145, 475] width 95 height 27
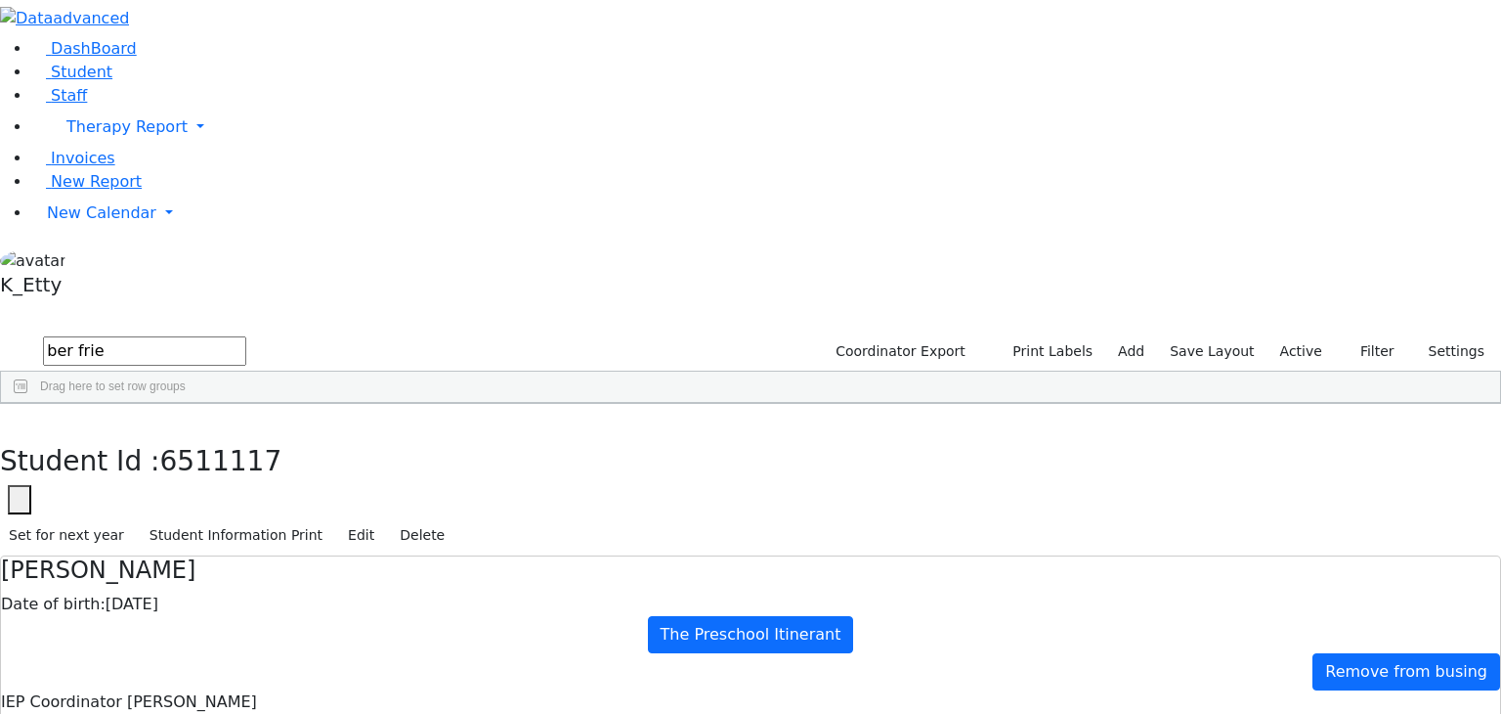
click at [193, 462] on div "Fried" at bounding box center [145, 475] width 95 height 27
click at [20, 418] on icon "button" at bounding box center [14, 424] width 11 height 12
drag, startPoint x: 343, startPoint y: 84, endPoint x: 253, endPoint y: 72, distance: 90.7
click at [246, 333] on form "ber frie" at bounding box center [123, 351] width 246 height 37
click at [193, 435] on div "Orgel" at bounding box center [145, 448] width 95 height 27
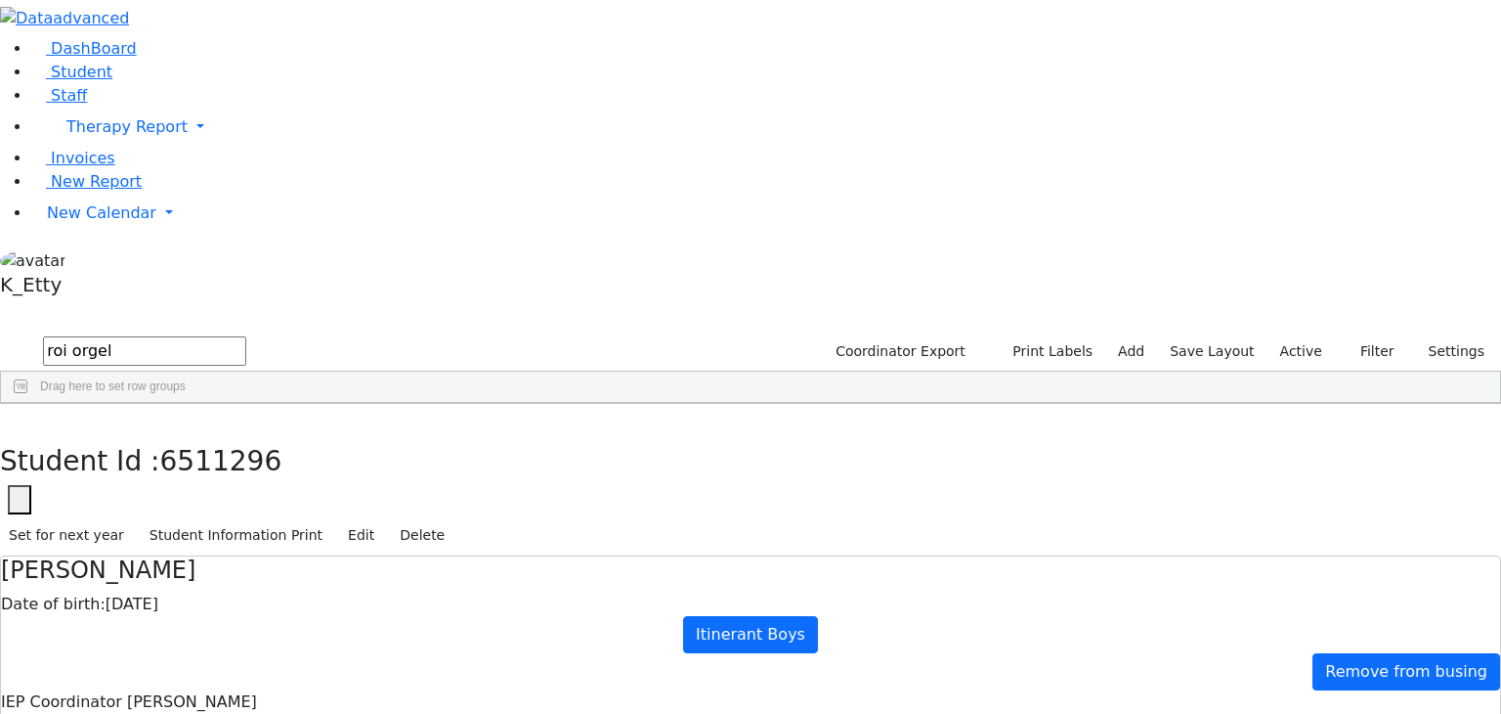
click at [193, 435] on div "Orgel" at bounding box center [145, 448] width 95 height 27
click at [28, 404] on button "button" at bounding box center [14, 424] width 28 height 41
drag, startPoint x: 331, startPoint y: 77, endPoint x: 188, endPoint y: 68, distance: 144.0
click at [188, 68] on div "DashBoard Student Staff Therapy Report Student Old Calendar Report K_Etty" at bounding box center [750, 595] width 1501 height 1191
click at [193, 435] on div "Goldman" at bounding box center [145, 448] width 95 height 27
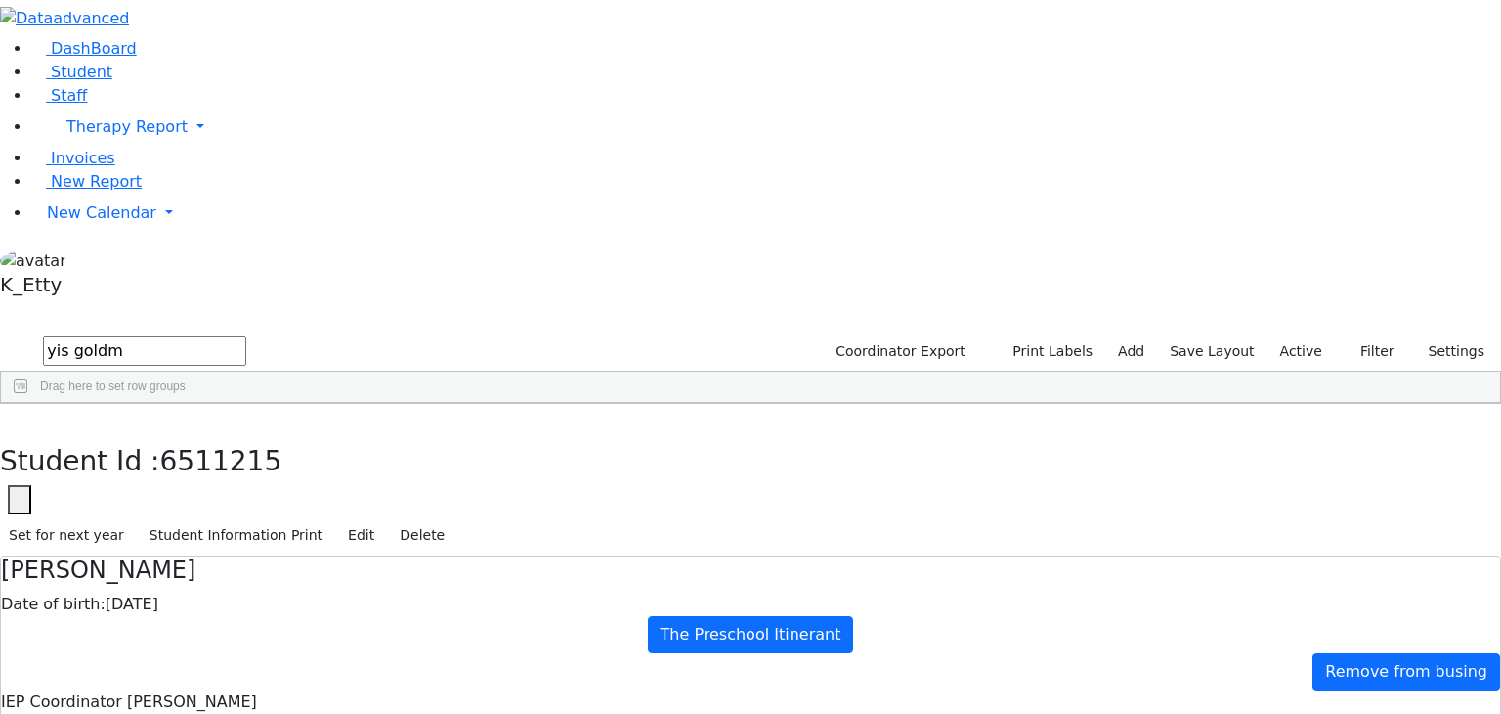
click at [193, 435] on div "Goldman" at bounding box center [145, 448] width 95 height 27
click at [28, 404] on button "button" at bounding box center [14, 424] width 28 height 41
drag, startPoint x: 332, startPoint y: 79, endPoint x: 271, endPoint y: 75, distance: 61.7
click at [246, 336] on input "yis goldm" at bounding box center [144, 350] width 203 height 29
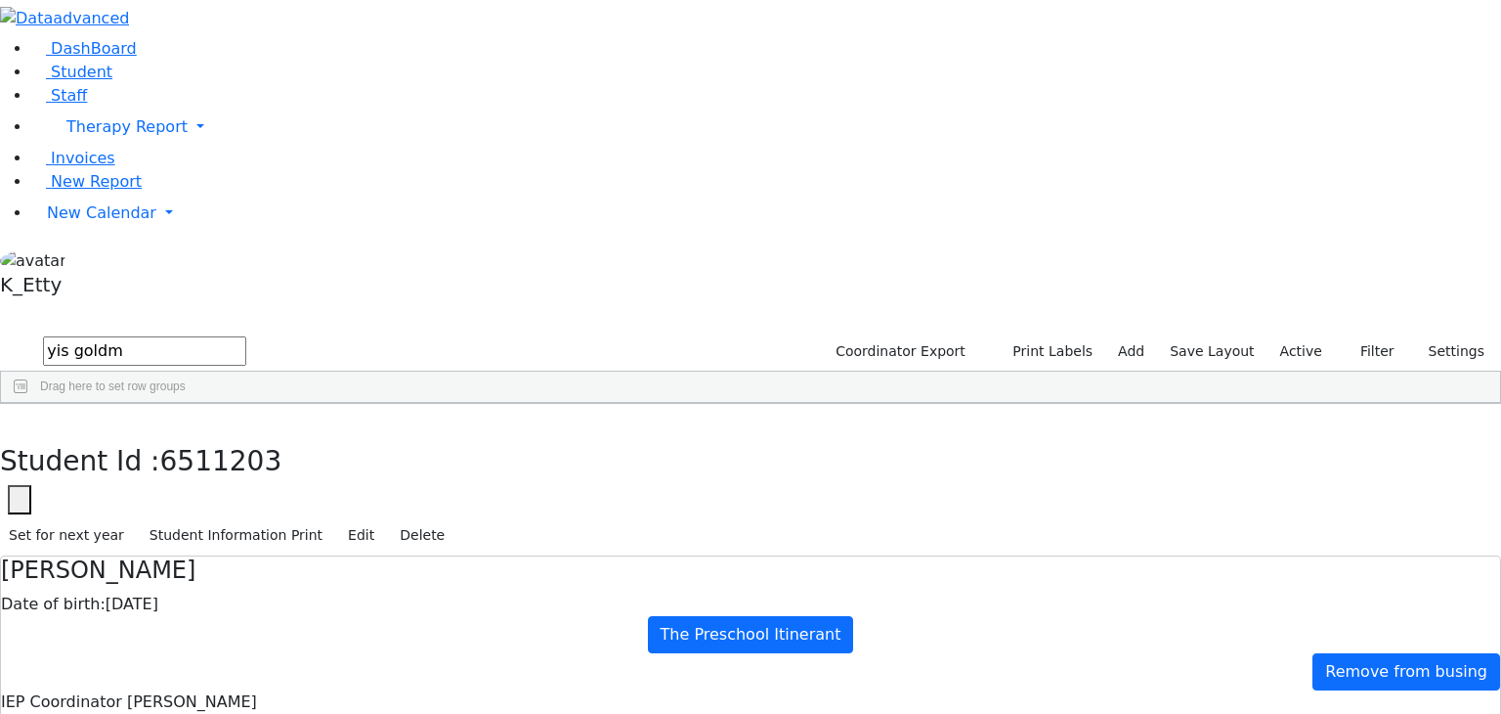
drag, startPoint x: 362, startPoint y: 76, endPoint x: 255, endPoint y: 73, distance: 106.6
click at [246, 333] on form "yis goldm" at bounding box center [123, 351] width 246 height 37
click at [193, 435] on div "[PERSON_NAME]" at bounding box center [145, 448] width 95 height 27
click at [28, 404] on button "button" at bounding box center [14, 424] width 28 height 41
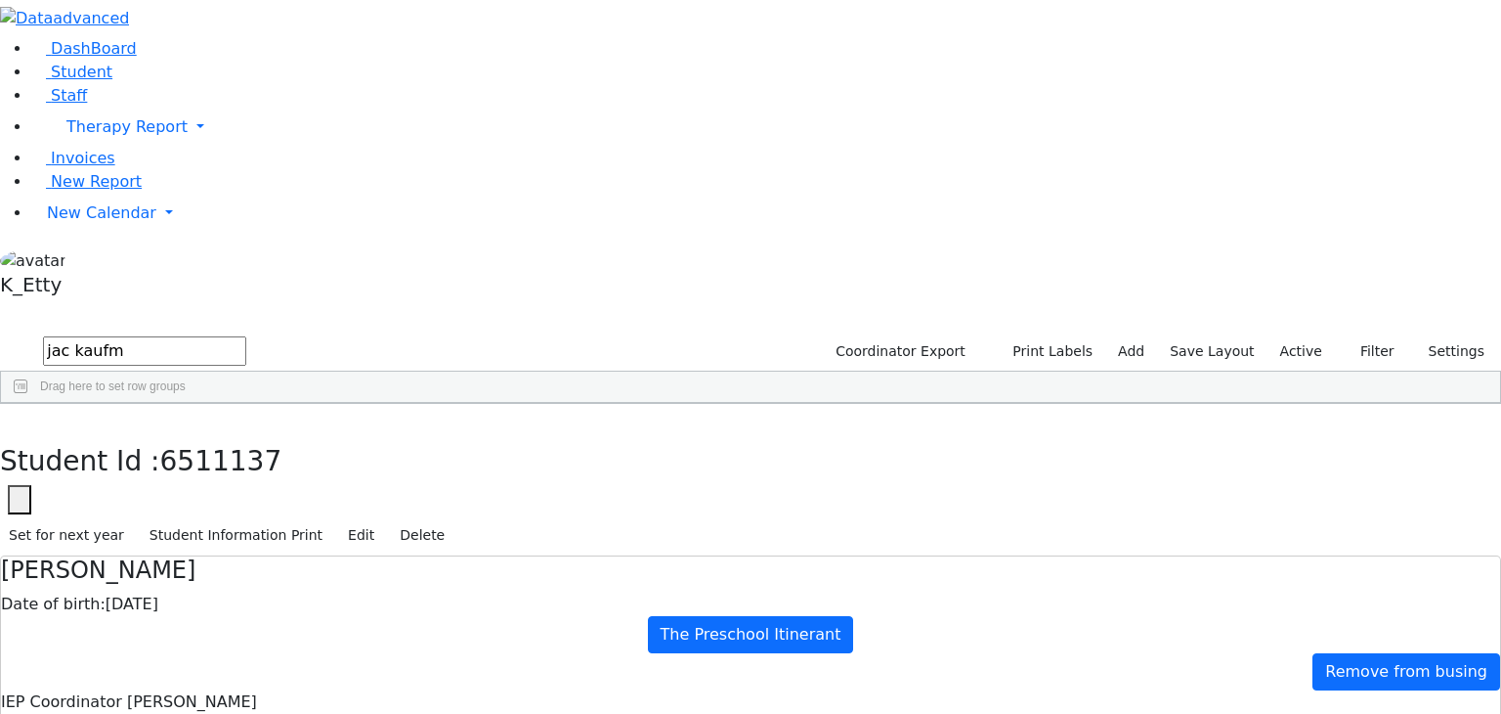
drag, startPoint x: 354, startPoint y: 86, endPoint x: 201, endPoint y: 67, distance: 153.6
click at [201, 67] on div "DashBoard Student Staff Therapy Report Student Old Calendar Report K_Etty" at bounding box center [750, 595] width 1501 height 1191
click at [193, 435] on div "[PERSON_NAME]" at bounding box center [145, 448] width 95 height 27
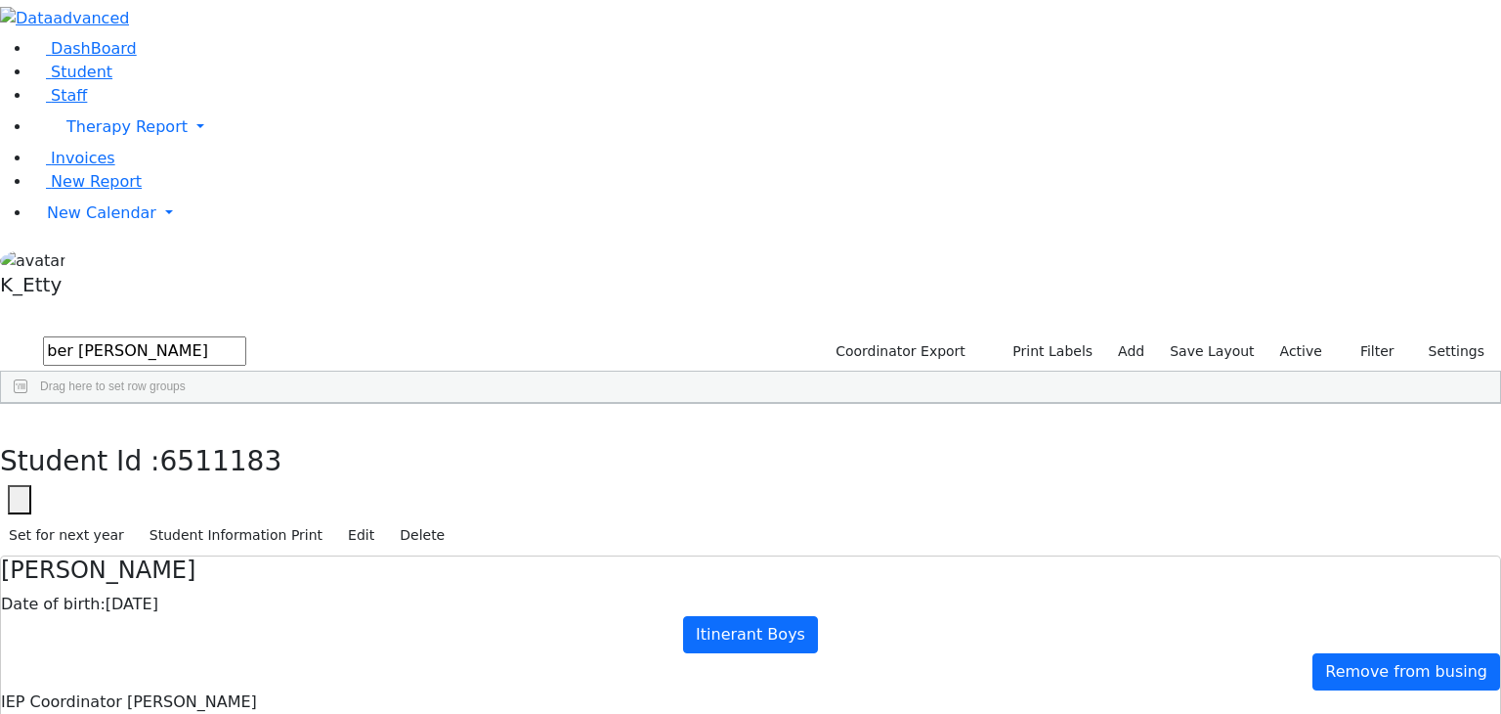
scroll to position [387, 0]
click at [28, 404] on button "button" at bounding box center [14, 424] width 28 height 41
drag, startPoint x: 338, startPoint y: 78, endPoint x: 246, endPoint y: 76, distance: 91.9
click at [246, 333] on form "ber jacobo" at bounding box center [123, 351] width 246 height 37
type input "shi dersho"
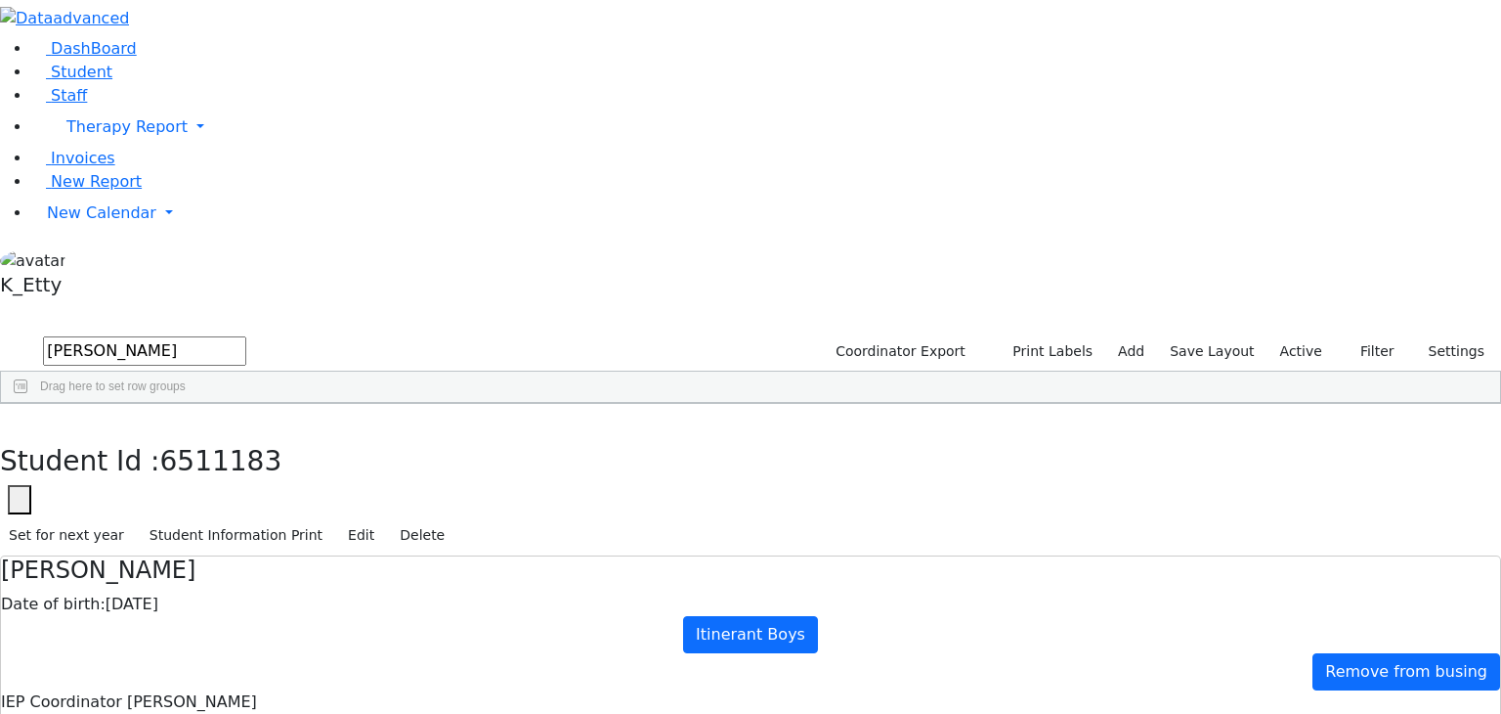
click at [193, 435] on div "Dershowitz" at bounding box center [145, 448] width 95 height 27
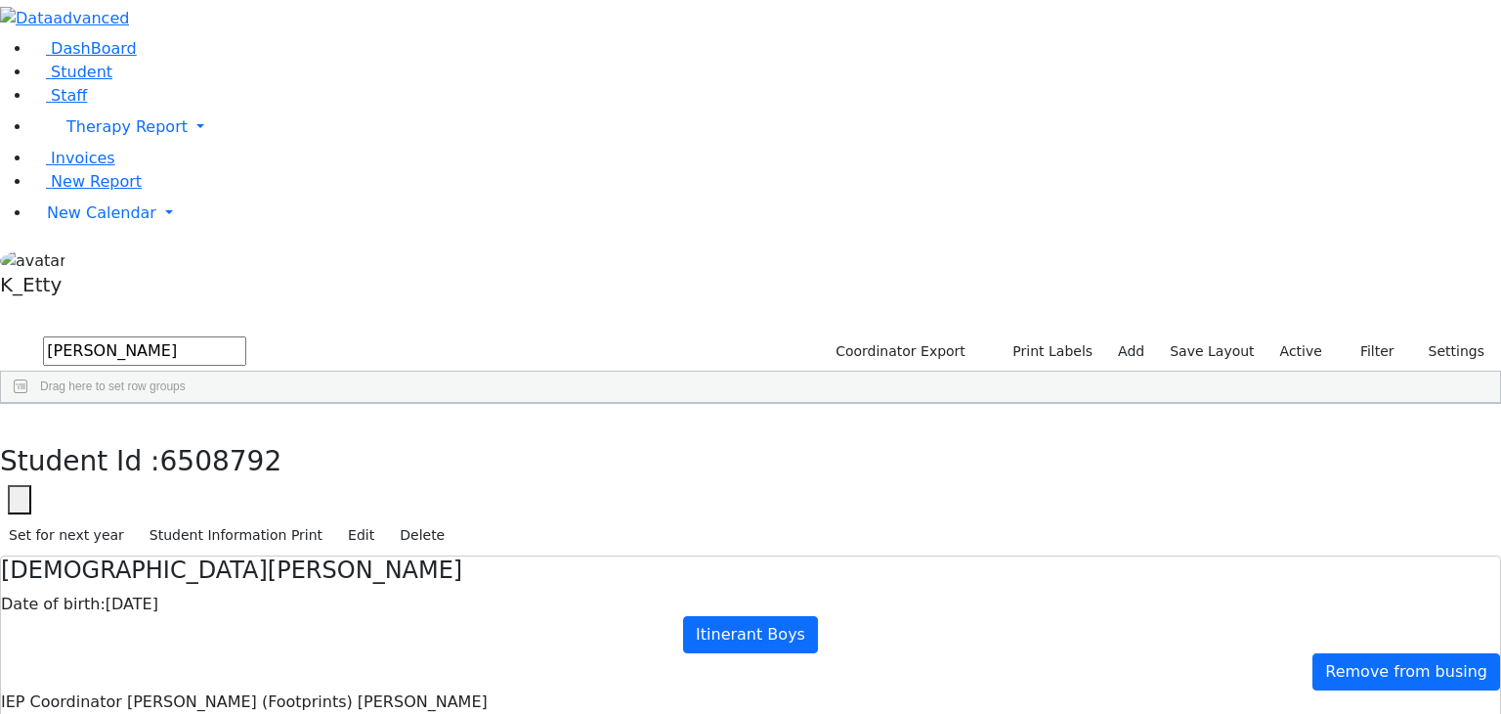
checkbox input "true"
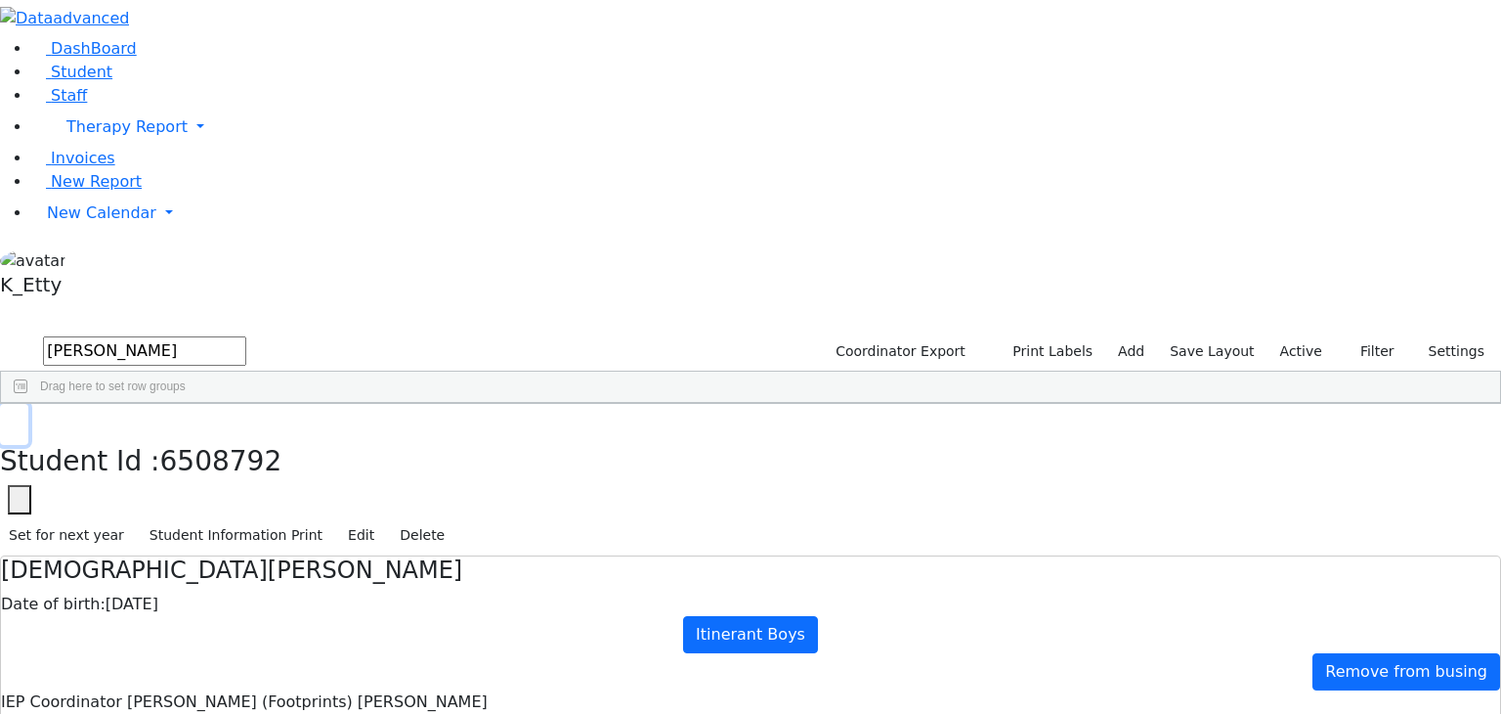
click at [28, 404] on button "button" at bounding box center [14, 424] width 28 height 41
click at [106, 233] on link "New Calendar" at bounding box center [766, 213] width 1470 height 39
click at [107, 265] on link "Calendar" at bounding box center [77, 252] width 70 height 23
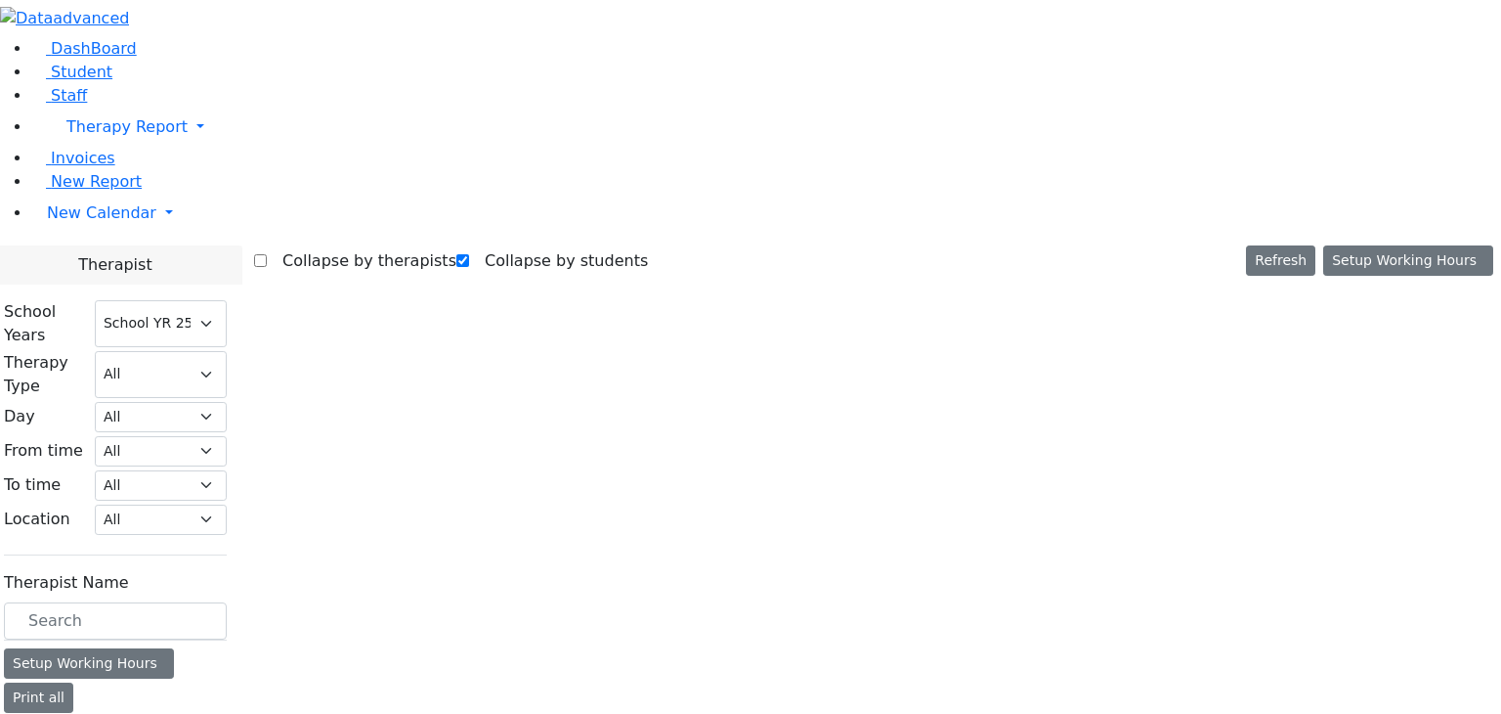
select select "212"
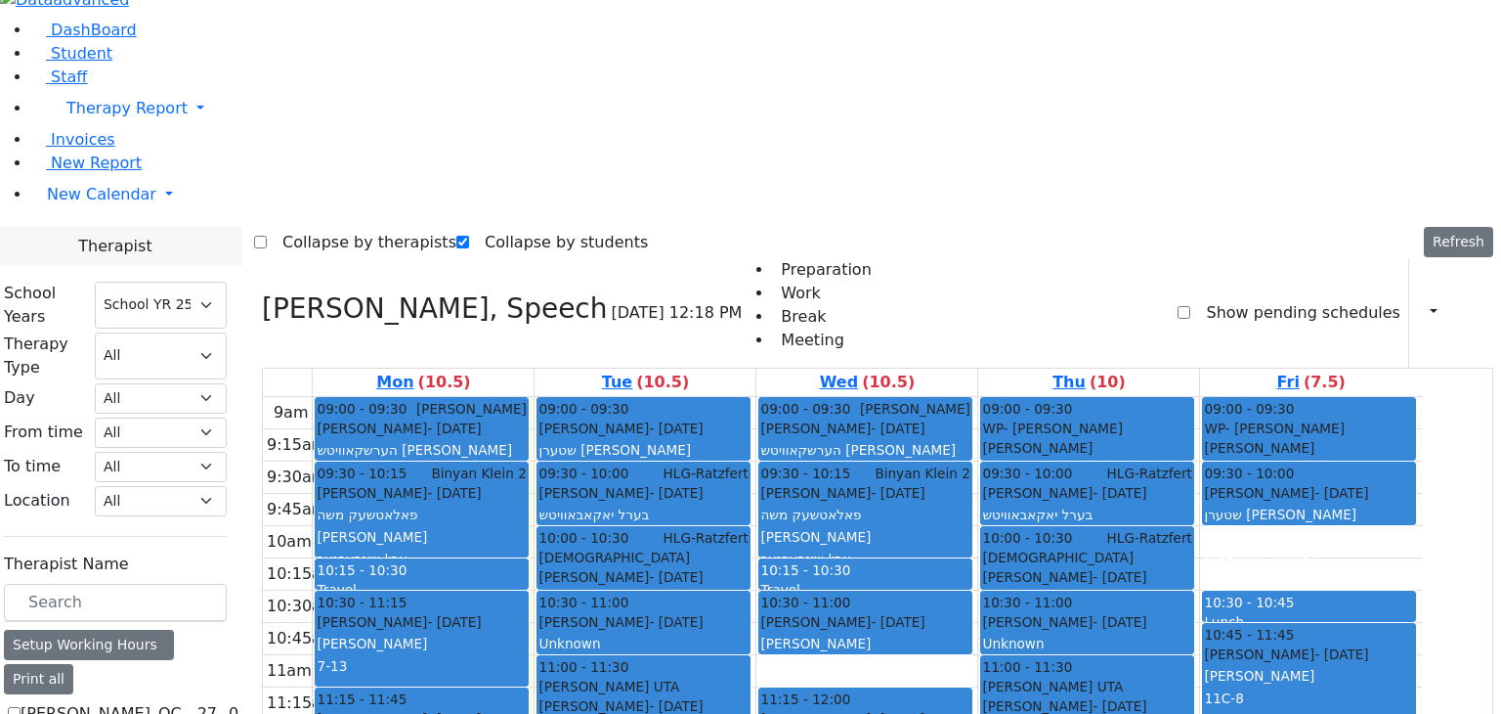
scroll to position [1173, 0]
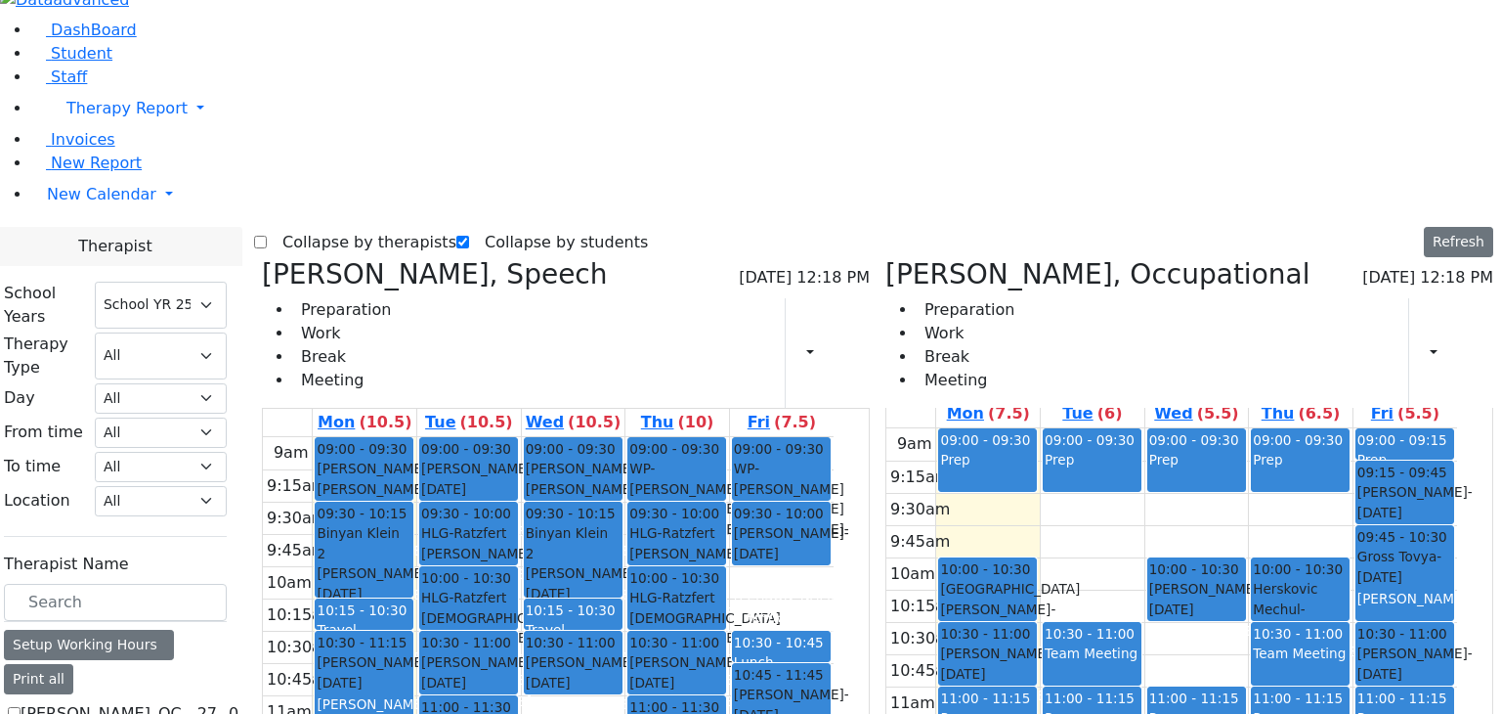
scroll to position [0, 0]
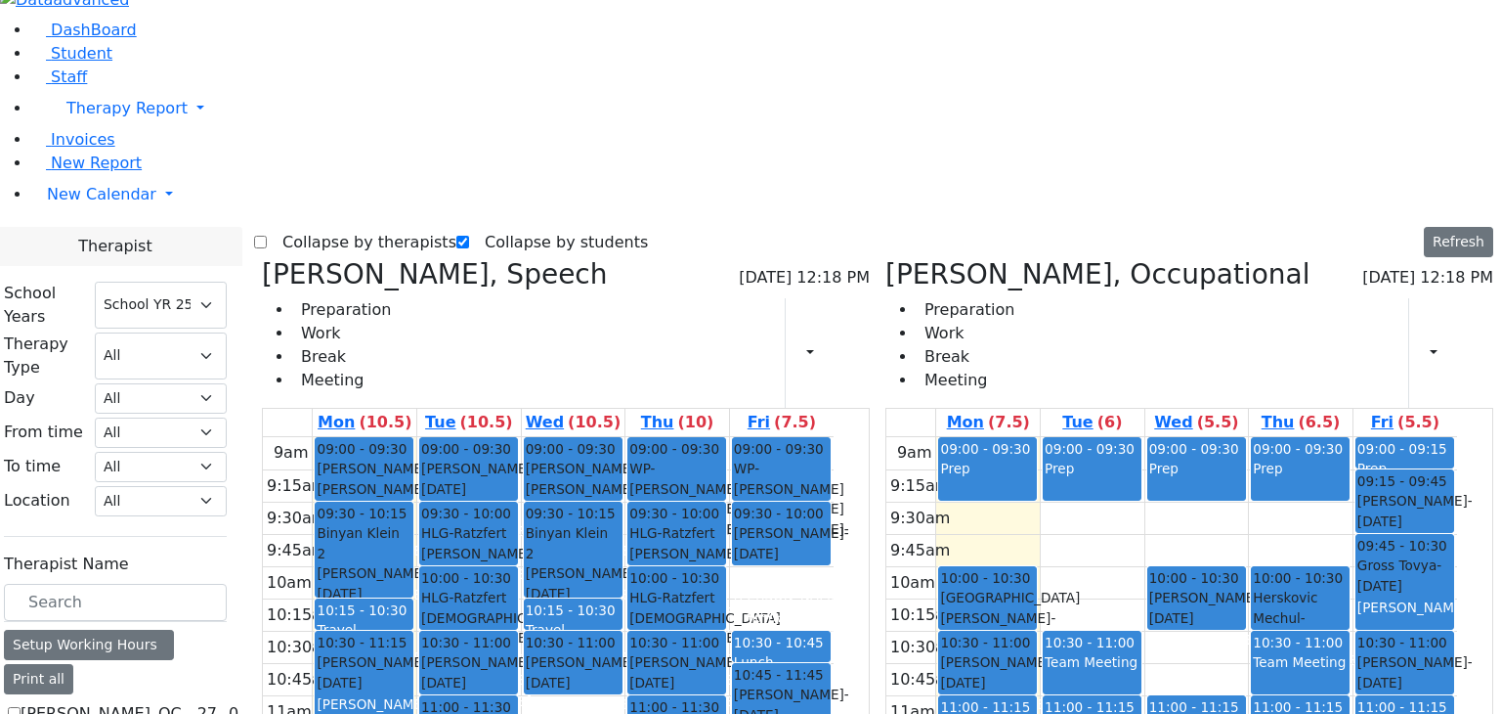
click at [886, 258] on icon at bounding box center [886, 274] width 0 height 32
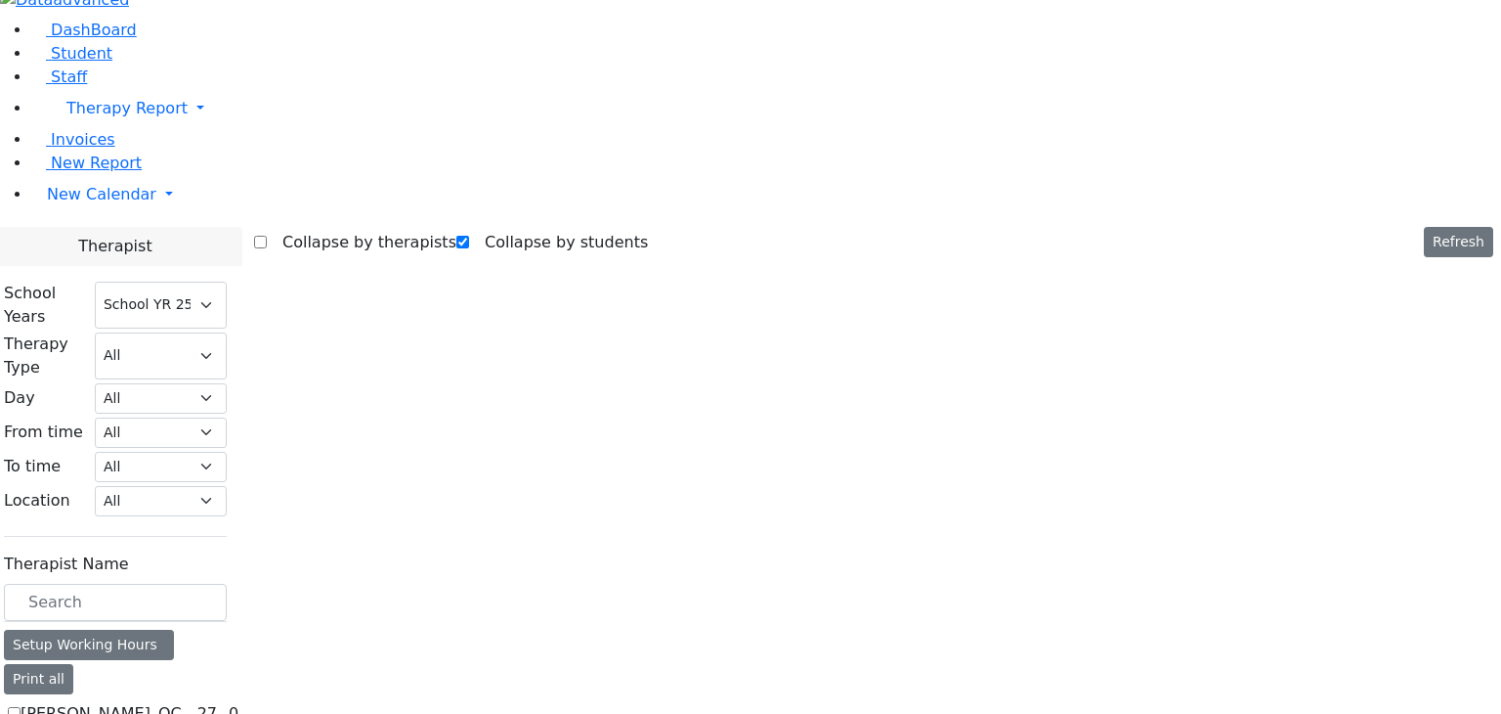
checkbox input "false"
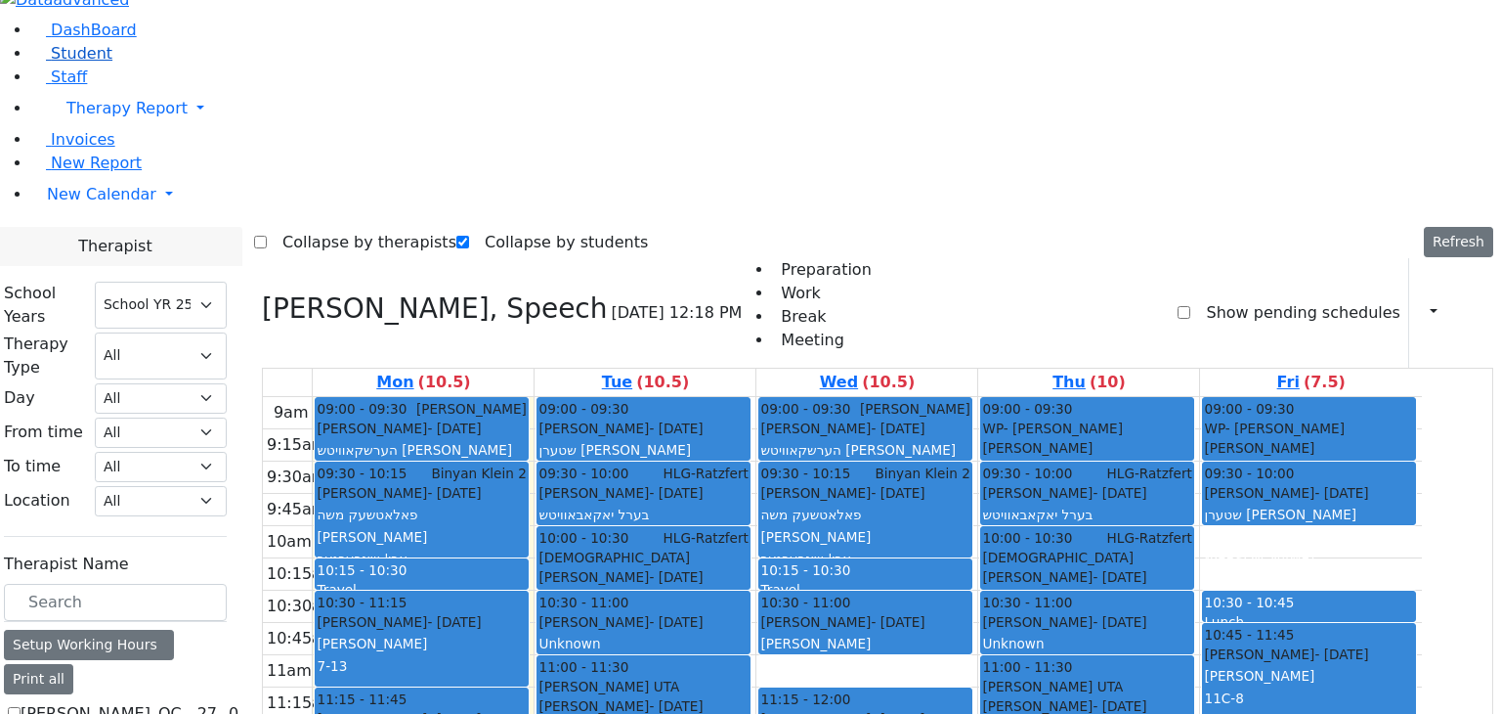
click at [31, 47] on use at bounding box center [31, 47] width 0 height 0
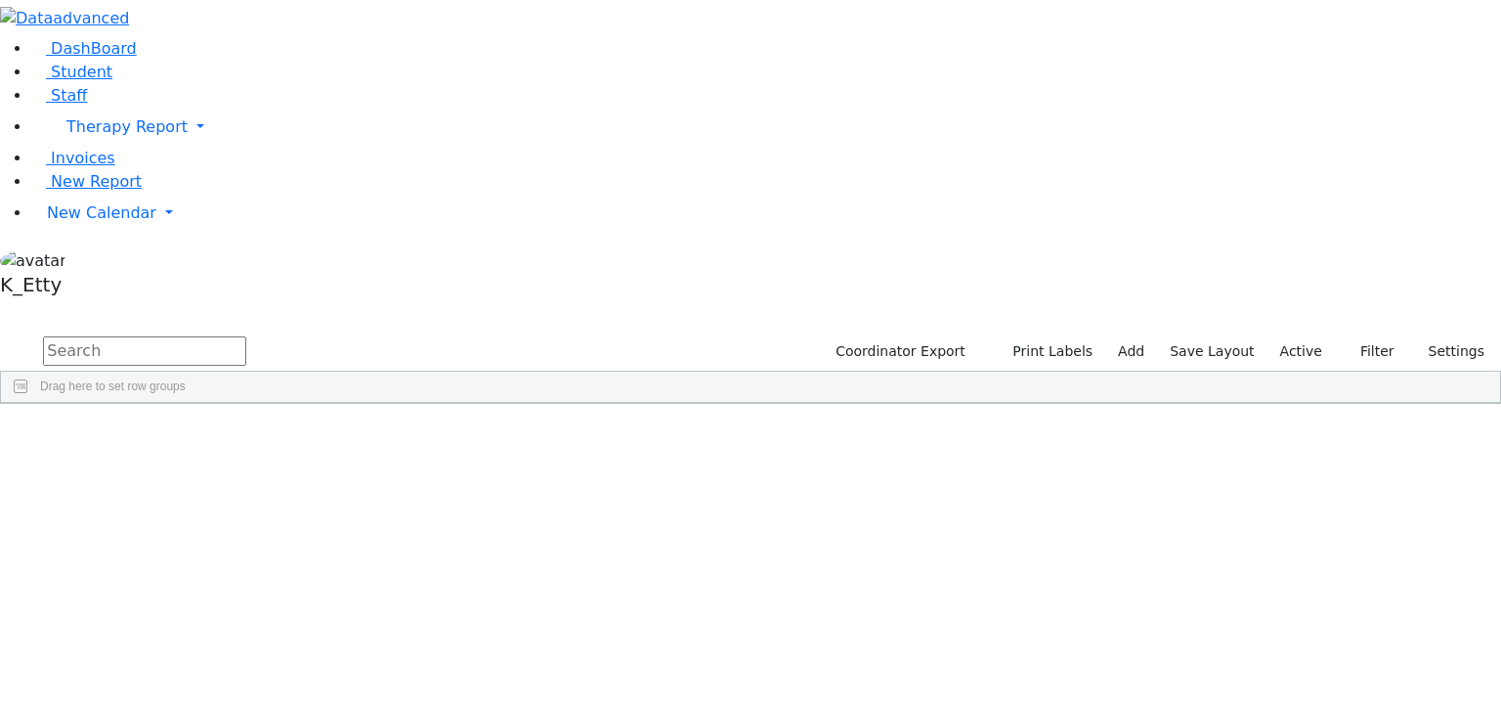
click at [246, 336] on input "text" at bounding box center [144, 350] width 203 height 29
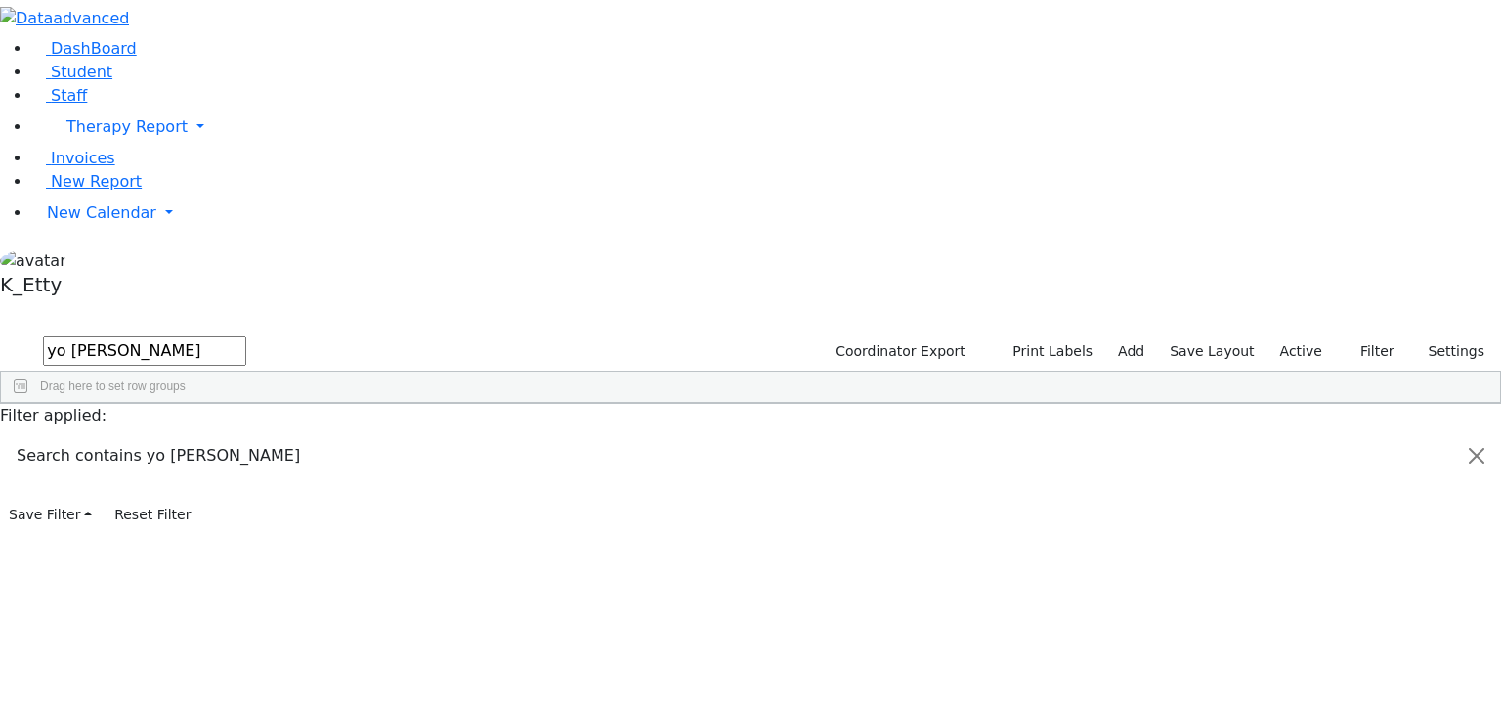
click at [187, 435] on div "[PERSON_NAME]" at bounding box center [139, 448] width 95 height 27
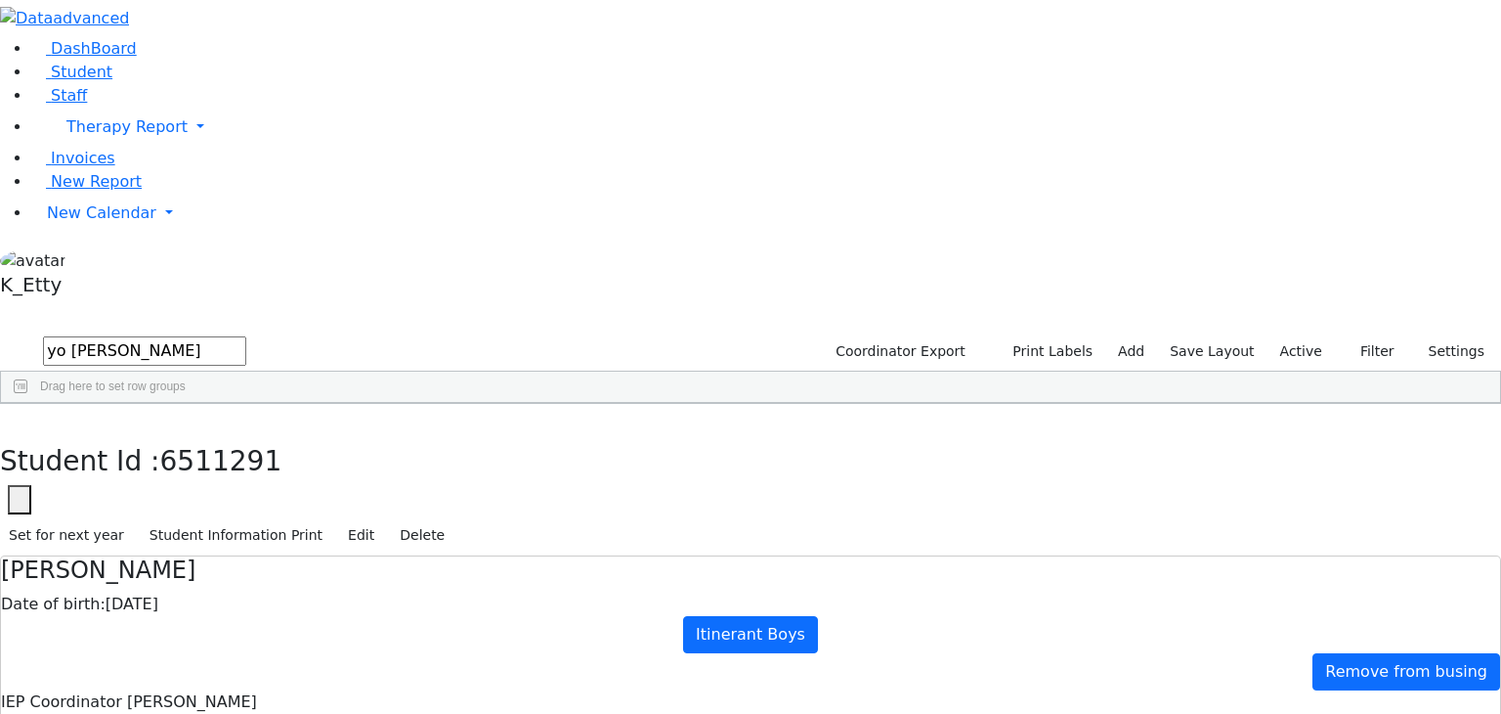
click at [28, 404] on button "button" at bounding box center [14, 424] width 28 height 41
drag, startPoint x: 322, startPoint y: 67, endPoint x: 206, endPoint y: 73, distance: 115.5
click at [206, 73] on div "DashBoard Student Staff Therapy Report Student Old Calendar Report K_Etty" at bounding box center [750, 572] width 1501 height 1144
click at [193, 435] on div "[PERSON_NAME]" at bounding box center [145, 448] width 95 height 27
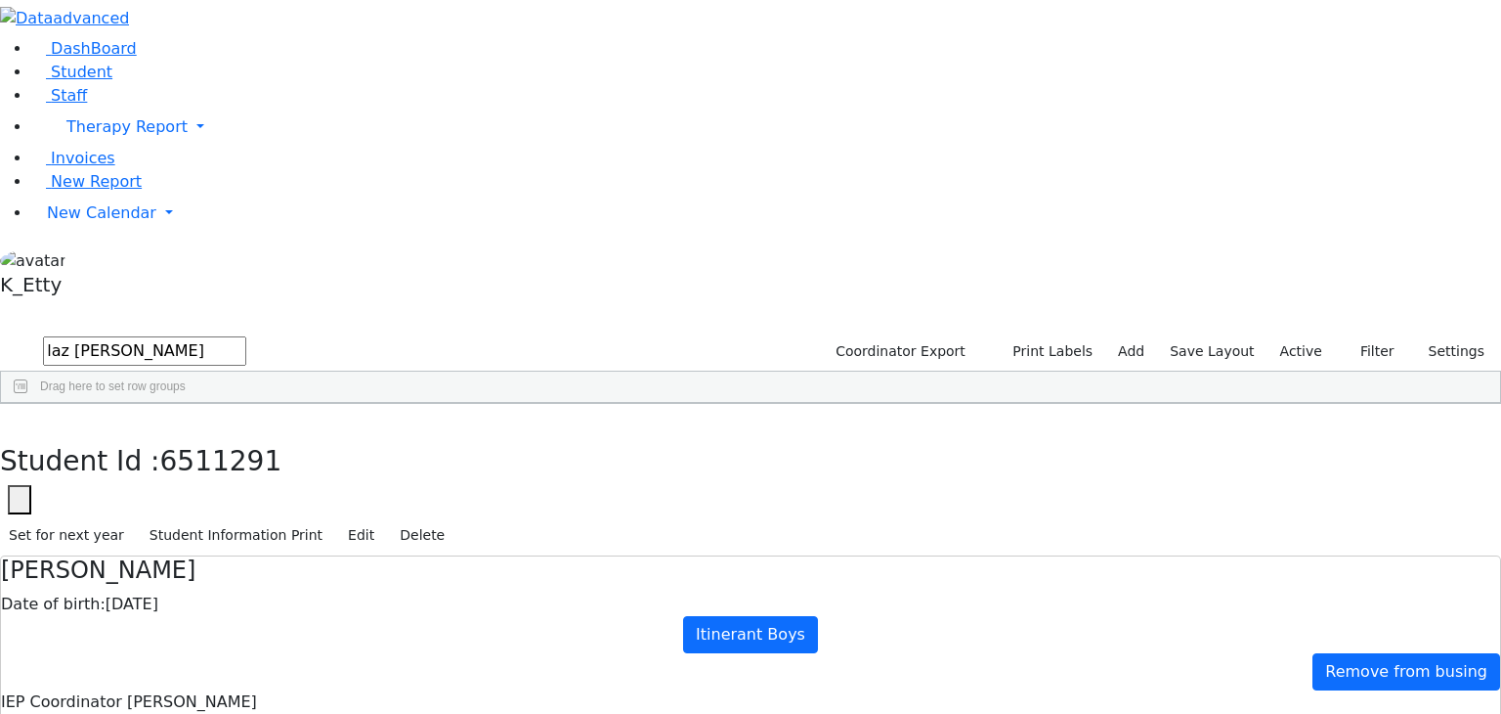
click at [193, 435] on div "[PERSON_NAME]" at bounding box center [145, 448] width 95 height 27
click at [20, 418] on icon "button" at bounding box center [14, 424] width 11 height 12
drag, startPoint x: 328, startPoint y: 80, endPoint x: 205, endPoint y: 61, distance: 124.7
click at [205, 61] on div "DashBoard Student Staff Therapy Report Student Old Calendar Report K_Etty" at bounding box center [750, 572] width 1501 height 1144
click at [287, 544] on div "[PERSON_NAME]" at bounding box center [240, 557] width 95 height 27
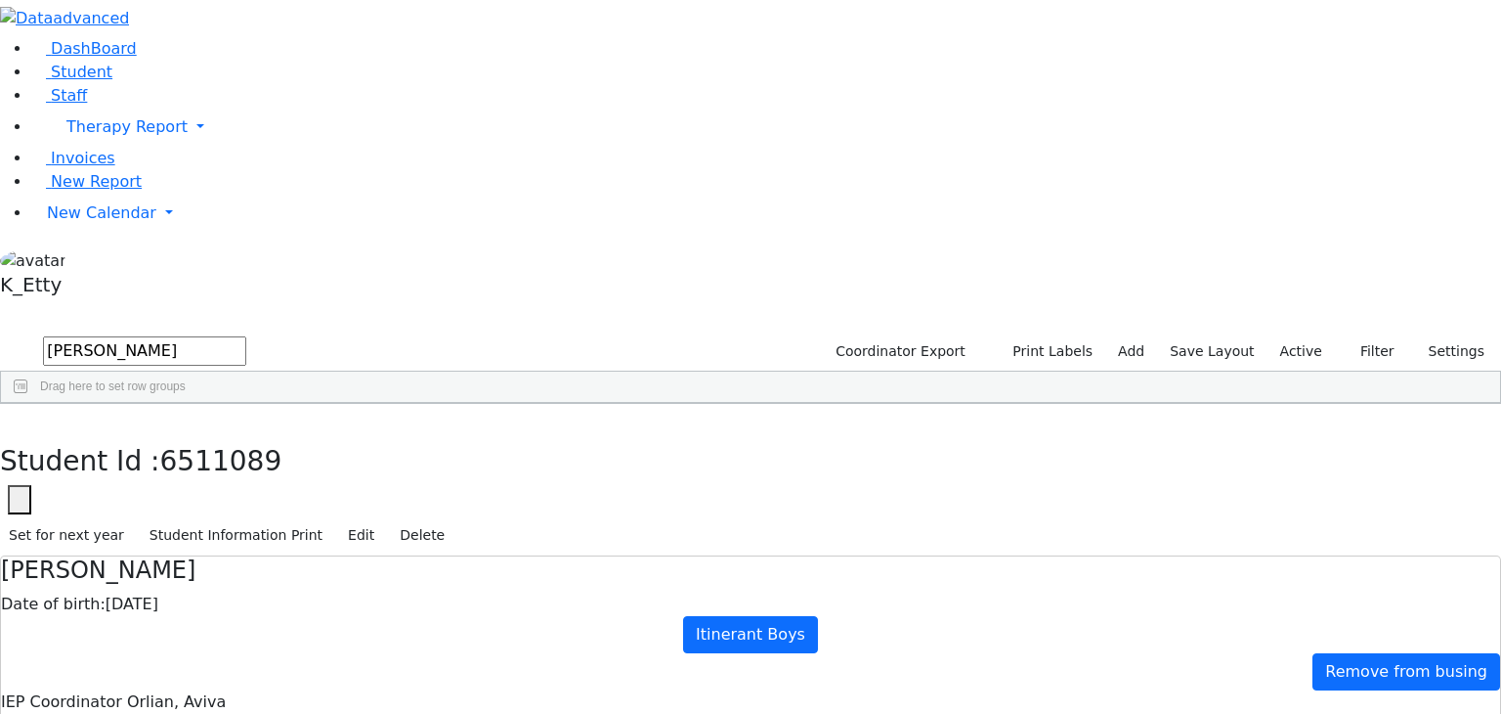
click at [287, 544] on div "[PERSON_NAME]" at bounding box center [240, 557] width 95 height 27
click at [28, 404] on button "button" at bounding box center [14, 424] width 28 height 41
drag, startPoint x: 317, startPoint y: 81, endPoint x: 215, endPoint y: 75, distance: 101.8
click at [215, 75] on div "DashBoard Student Staff Therapy Report Student Old Calendar Report K_Etty" at bounding box center [750, 572] width 1501 height 1144
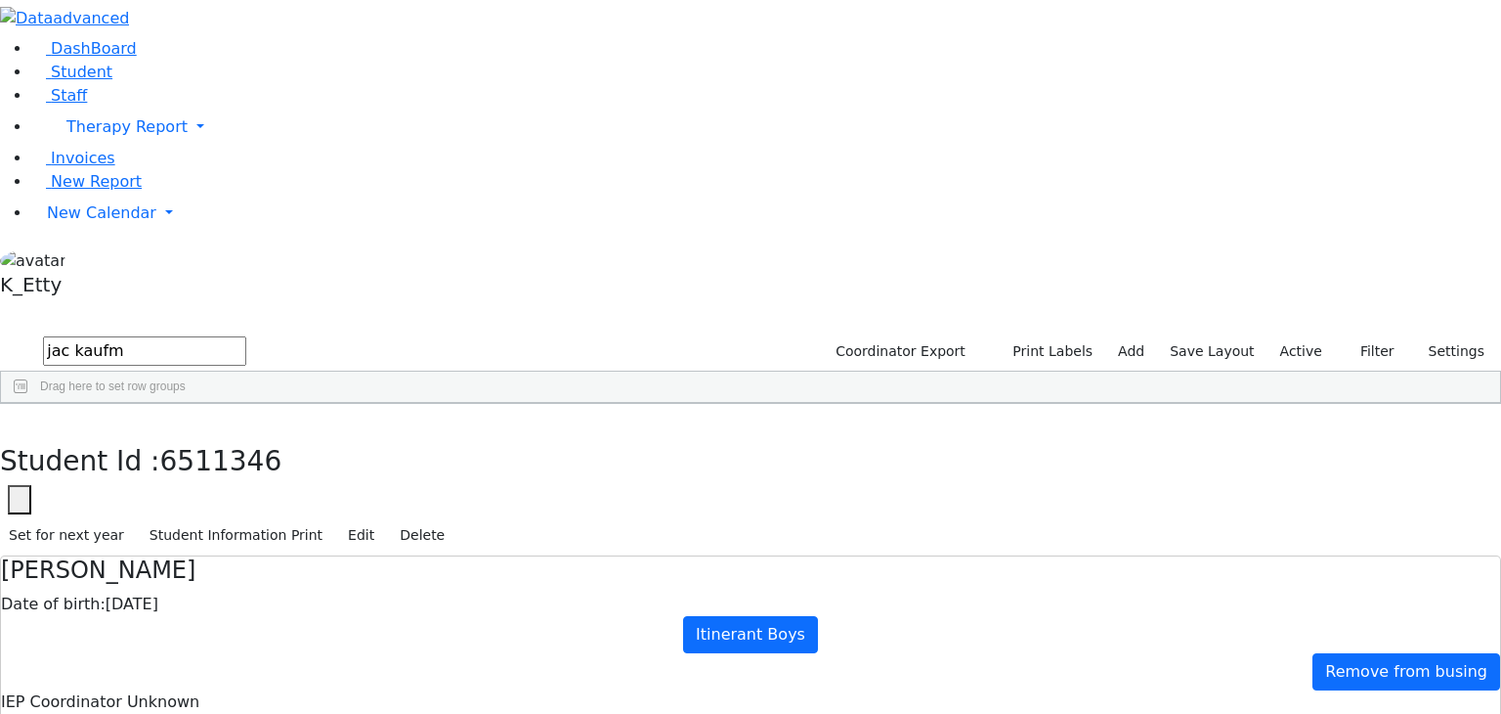
type input "jac kaufm"
click at [193, 435] on div "[PERSON_NAME]" at bounding box center [145, 448] width 95 height 27
